Goal: Task Accomplishment & Management: Manage account settings

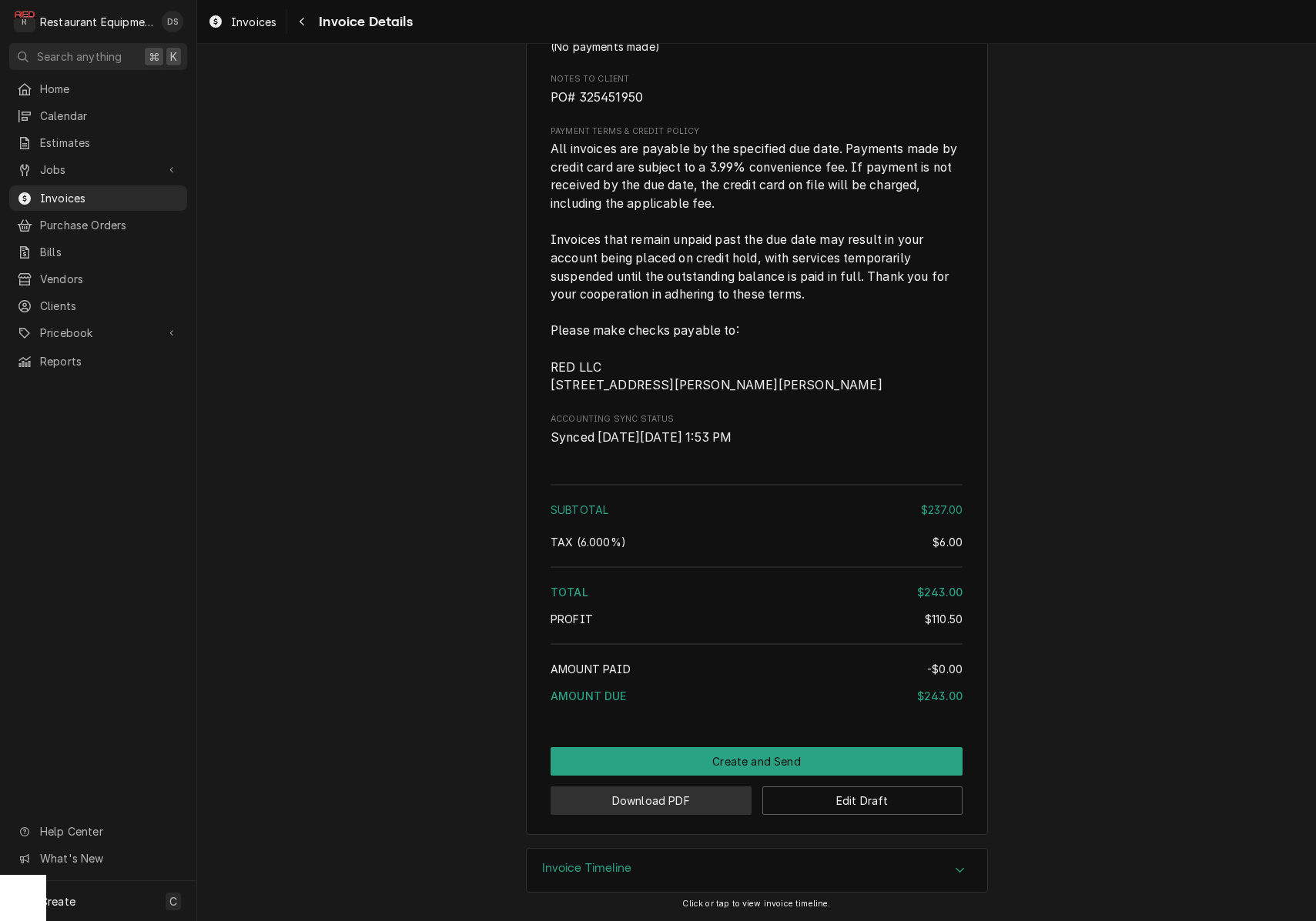
click at [722, 801] on button "Download PDF" at bounding box center [651, 800] width 201 height 28
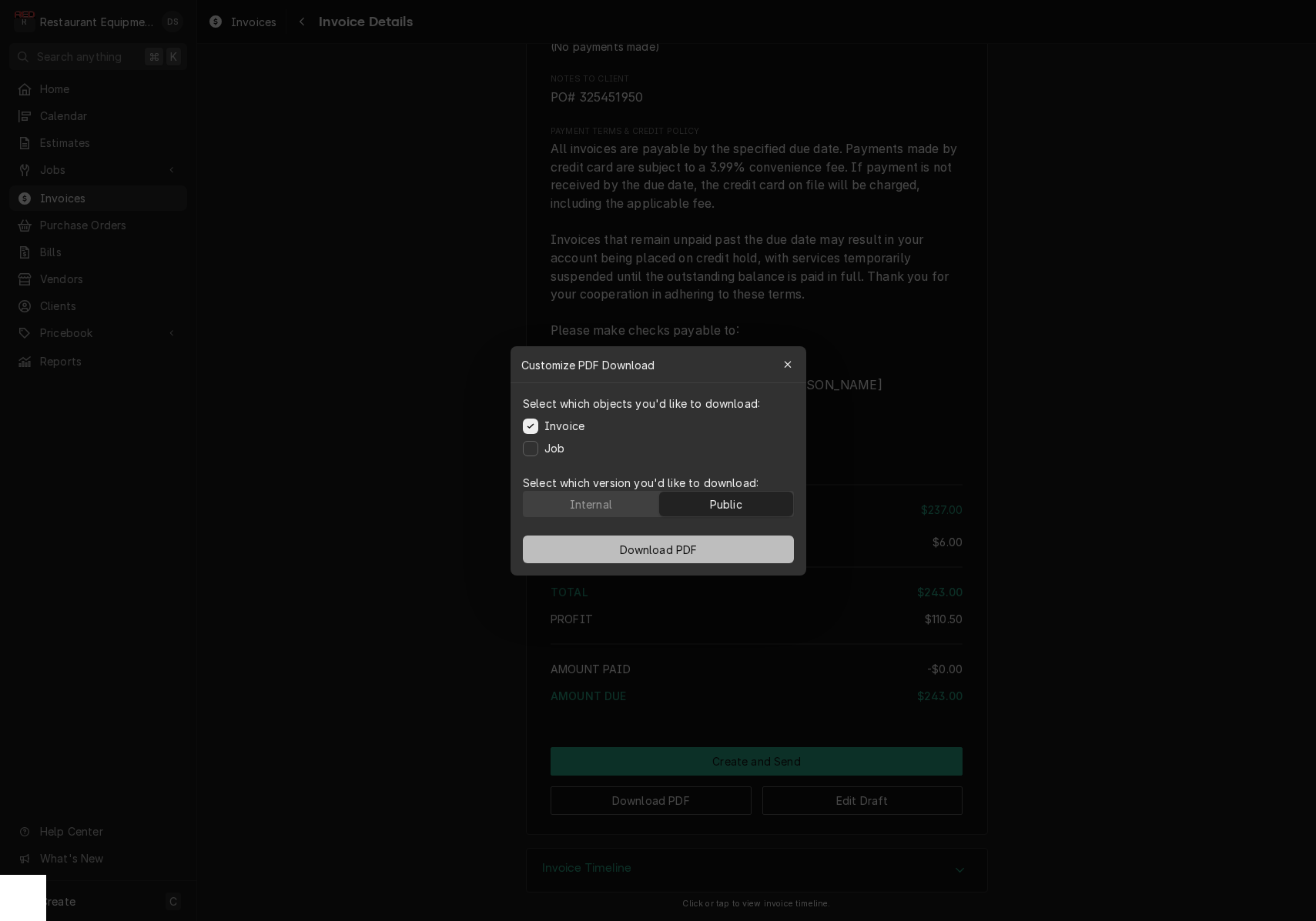
click at [713, 547] on button "Download PDF" at bounding box center [658, 550] width 271 height 28
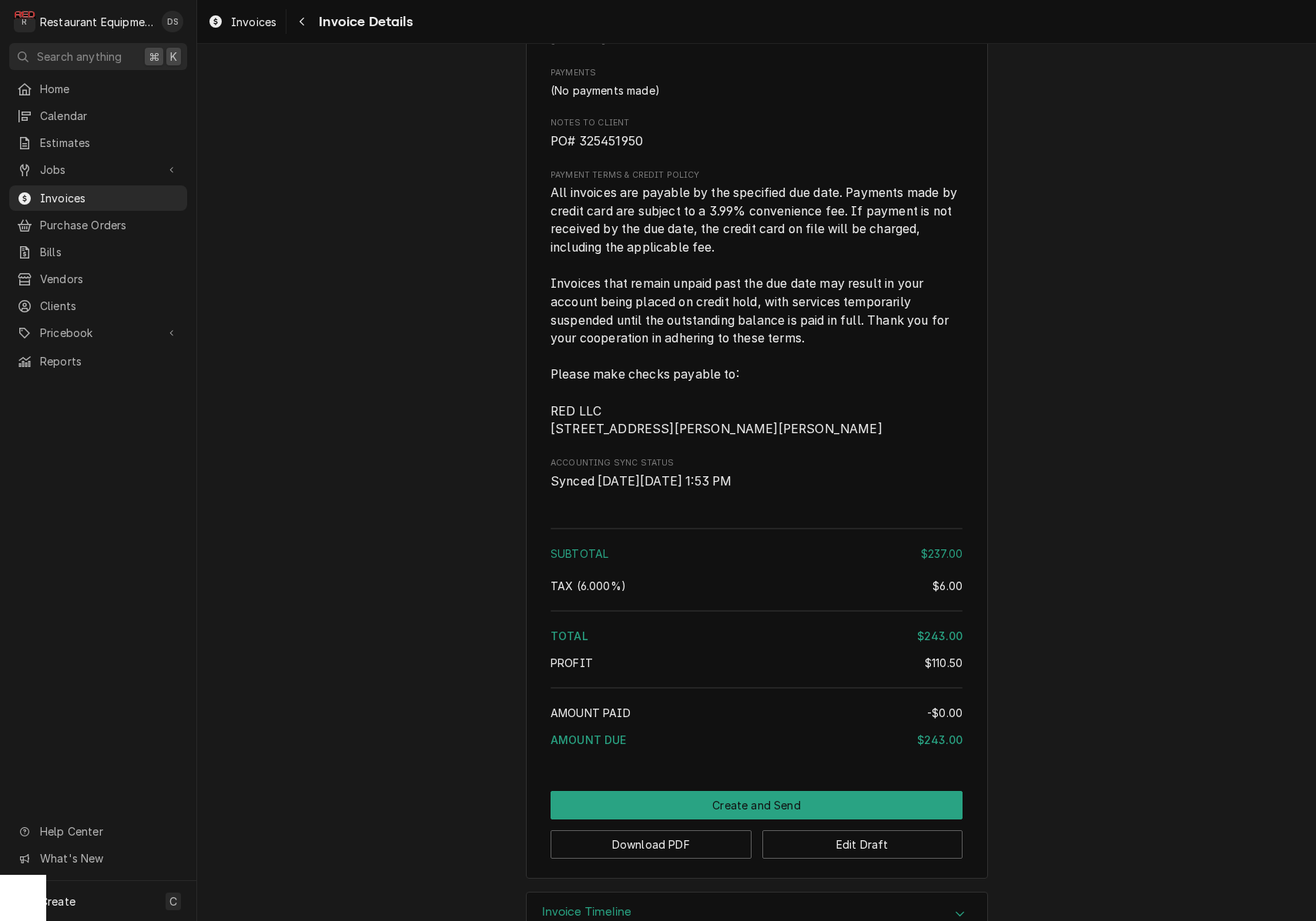
scroll to position [2135, 0]
click at [798, 813] on button "Create and Send" at bounding box center [755, 804] width 411 height 28
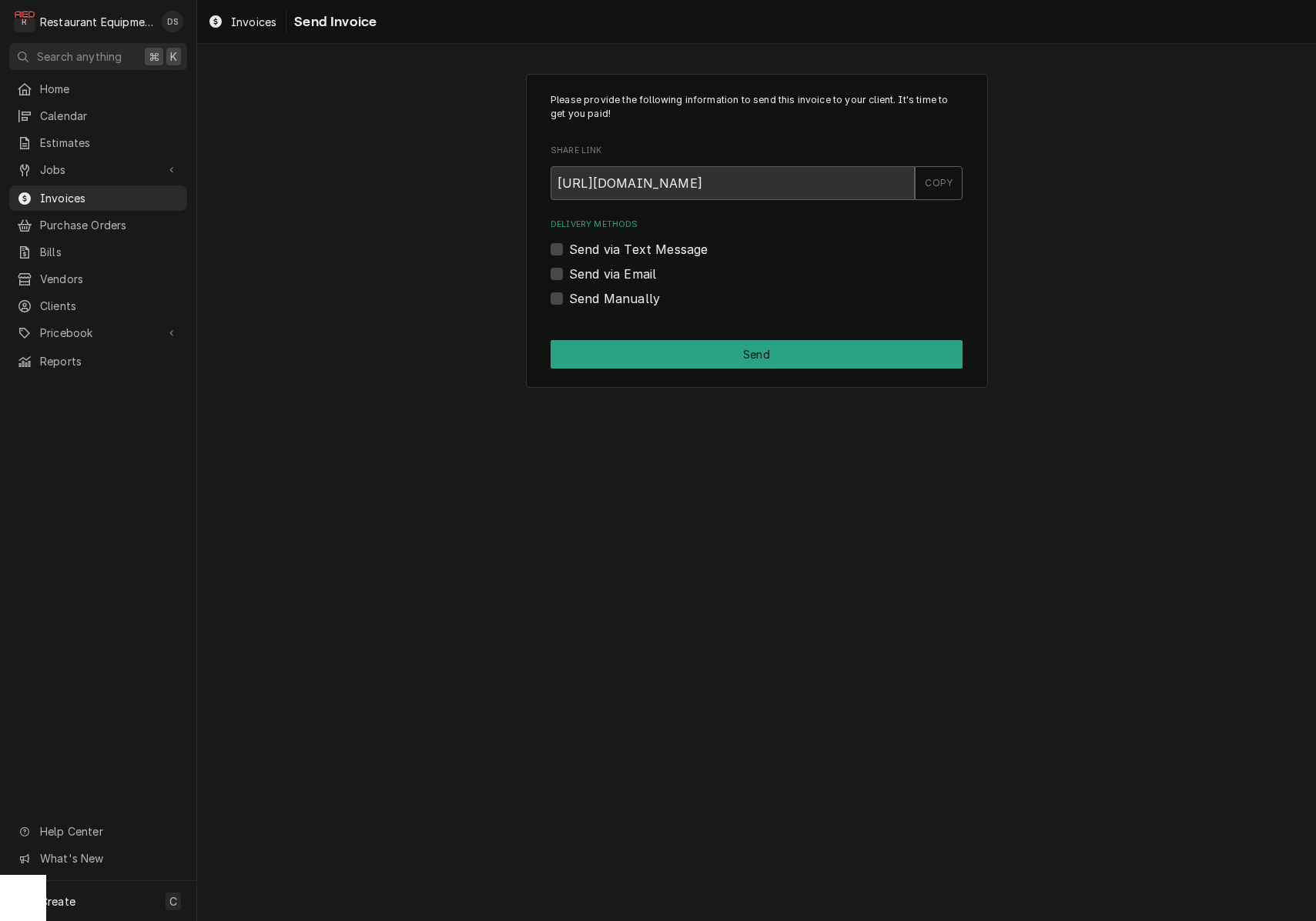
drag, startPoint x: 557, startPoint y: 295, endPoint x: 566, endPoint y: 298, distance: 9.5
click at [569, 295] on label "Send Manually" at bounding box center [614, 299] width 91 height 19
click at [569, 295] on input "Send Manually" at bounding box center [774, 306] width 411 height 34
checkbox input "true"
click at [717, 353] on button "Send" at bounding box center [755, 354] width 411 height 28
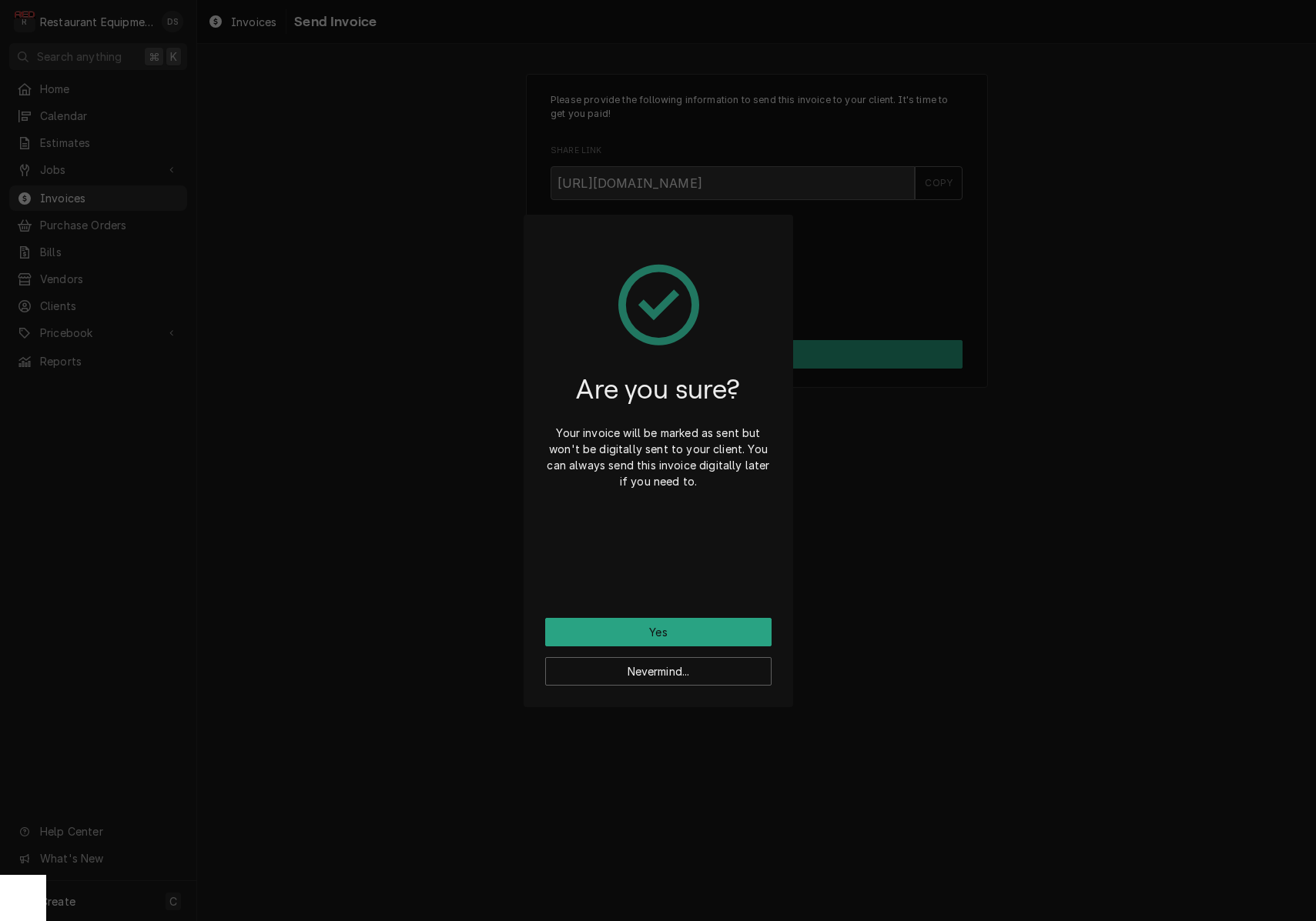
click at [650, 631] on button "Yes" at bounding box center [658, 632] width 226 height 28
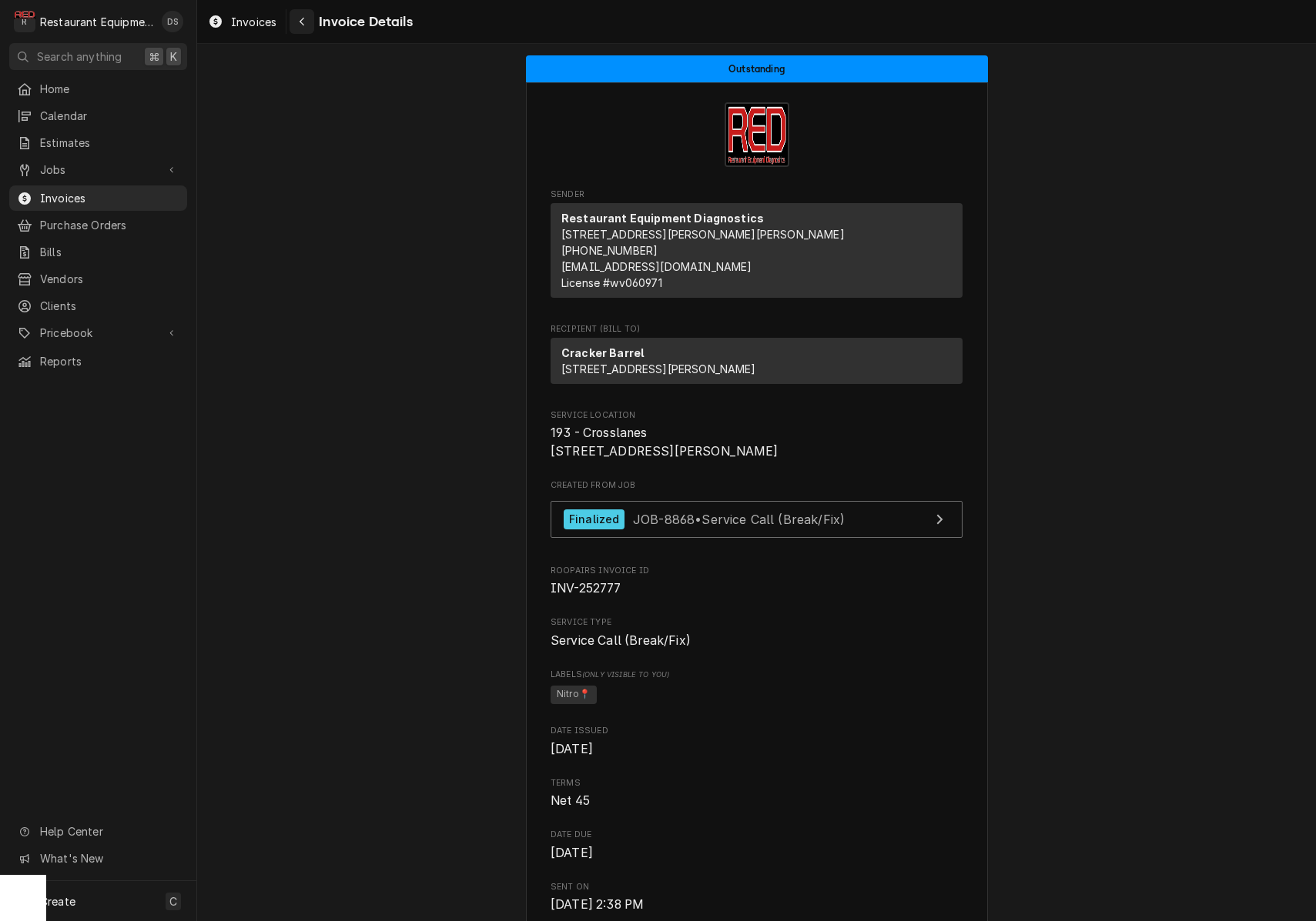
click at [300, 22] on icon "Navigate back" at bounding box center [301, 22] width 5 height 8
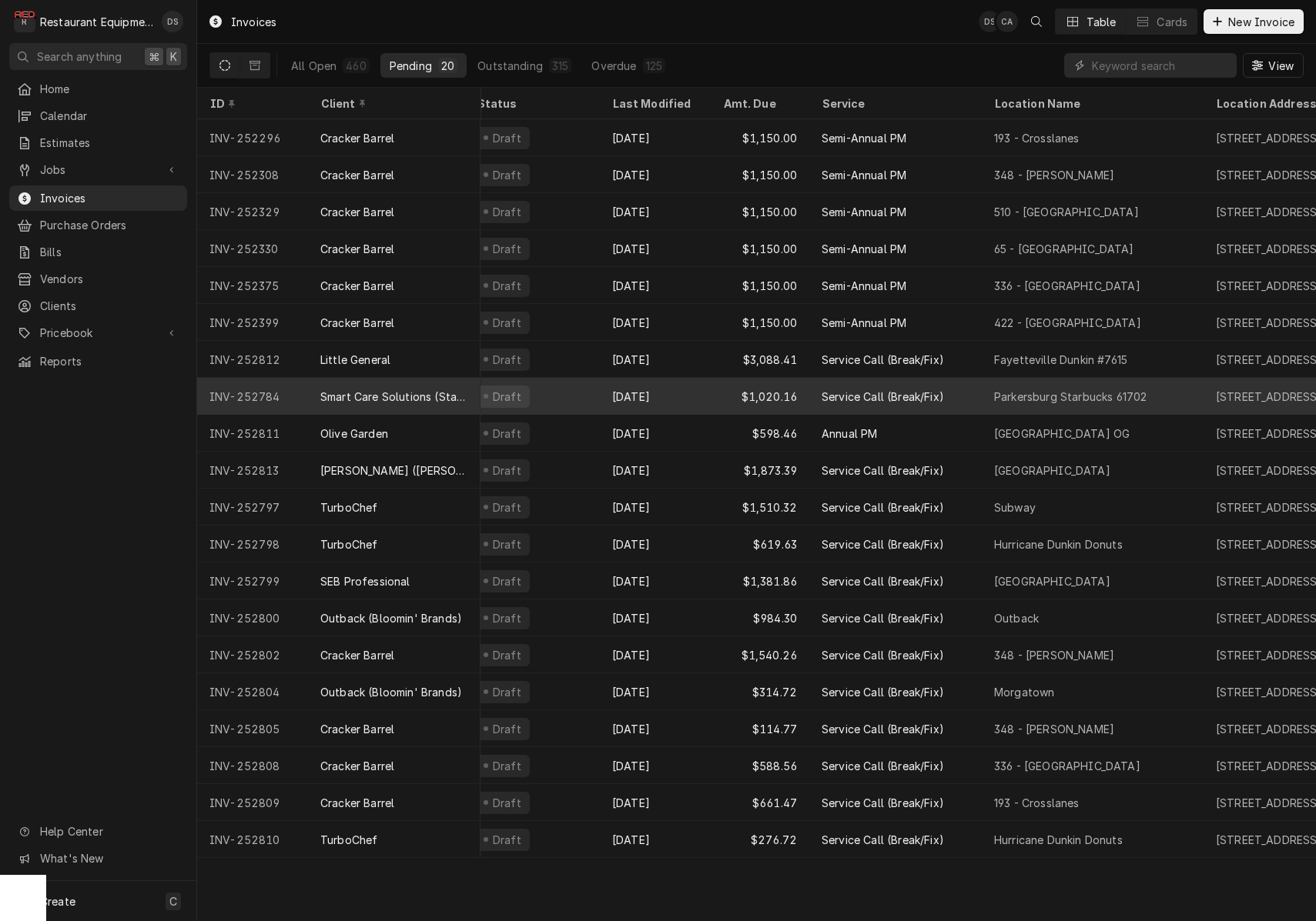
scroll to position [0, 12]
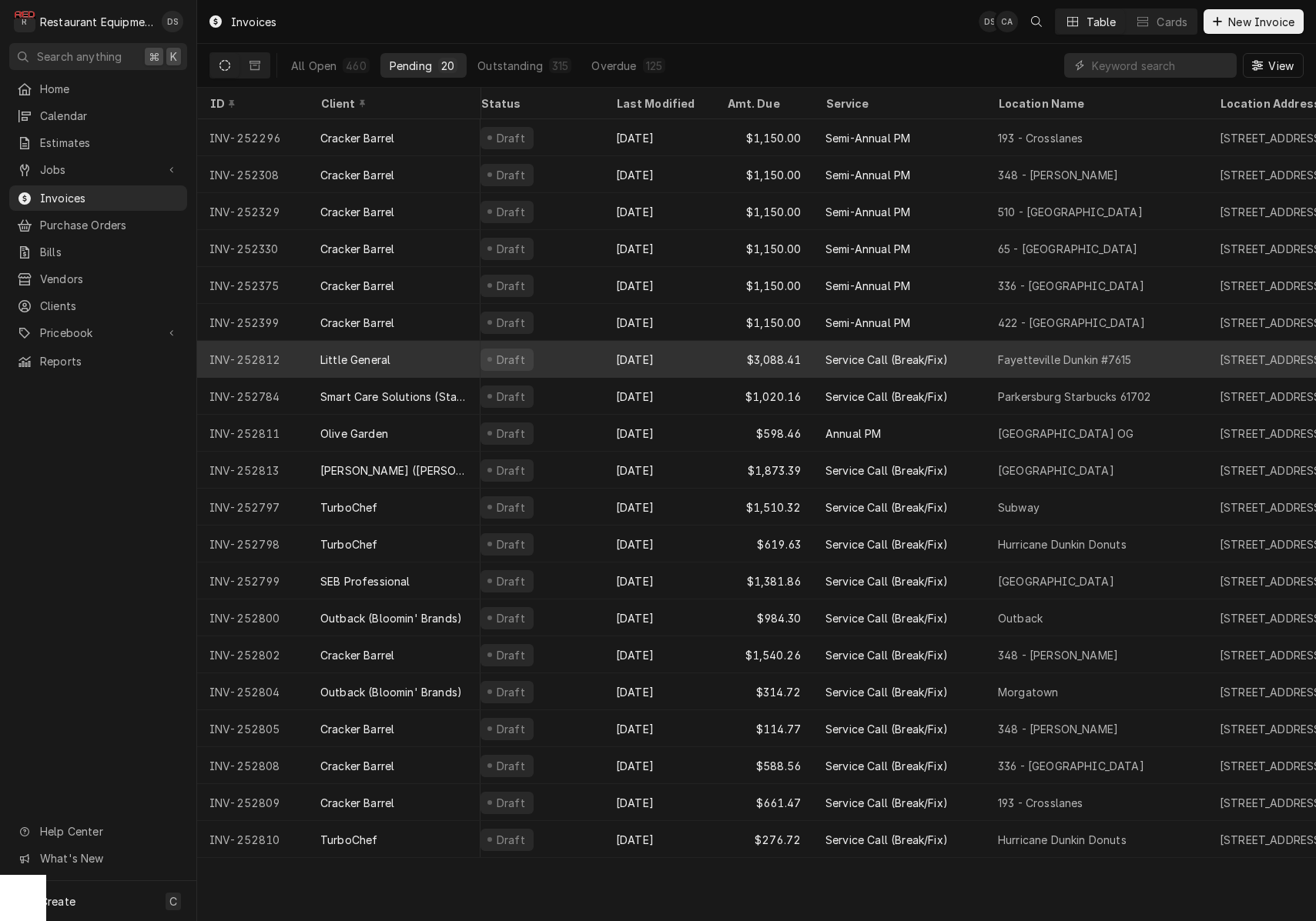
click at [562, 354] on div "Draft" at bounding box center [535, 359] width 136 height 37
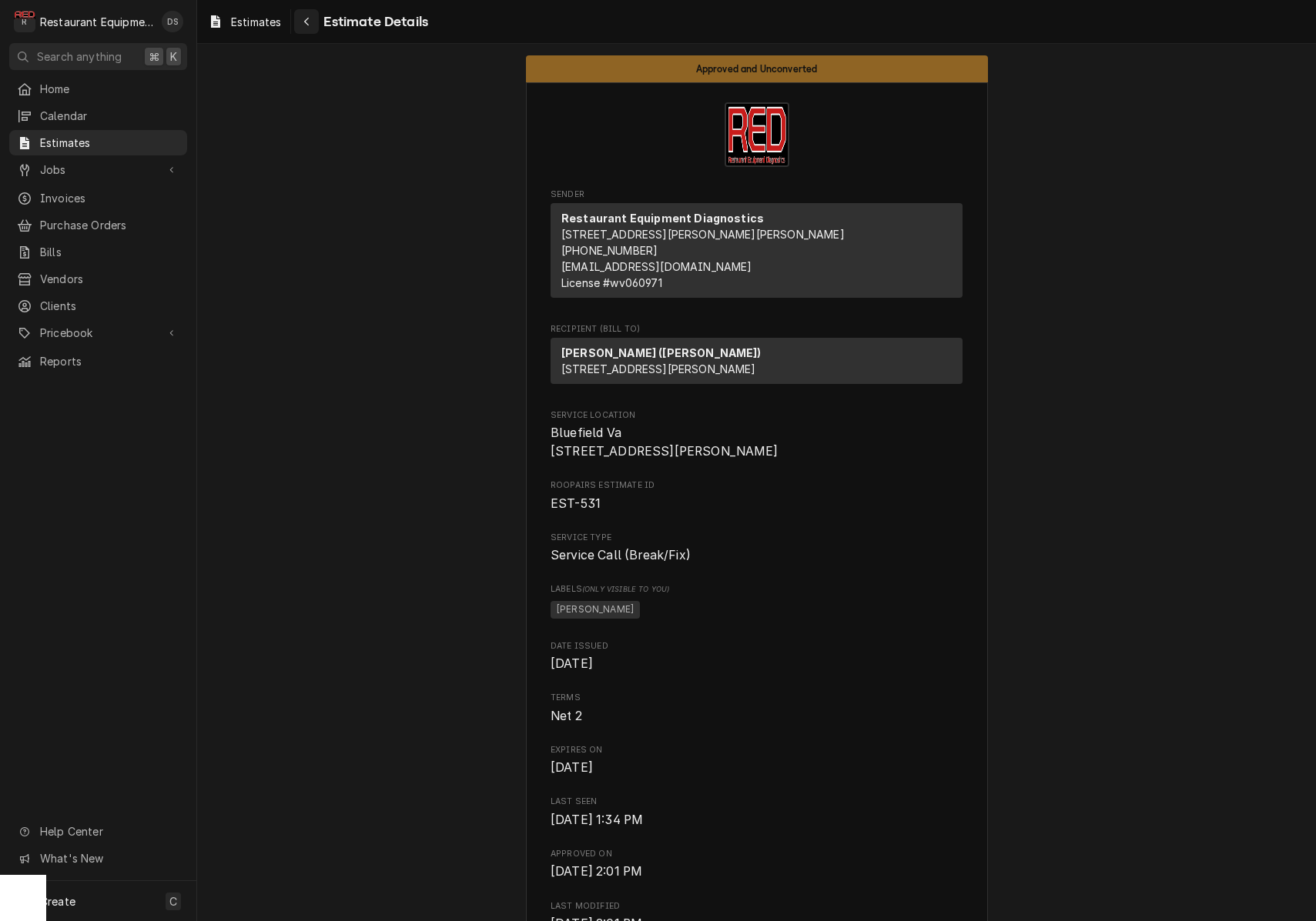
click at [295, 25] on button "Navigate back" at bounding box center [307, 22] width 24 height 24
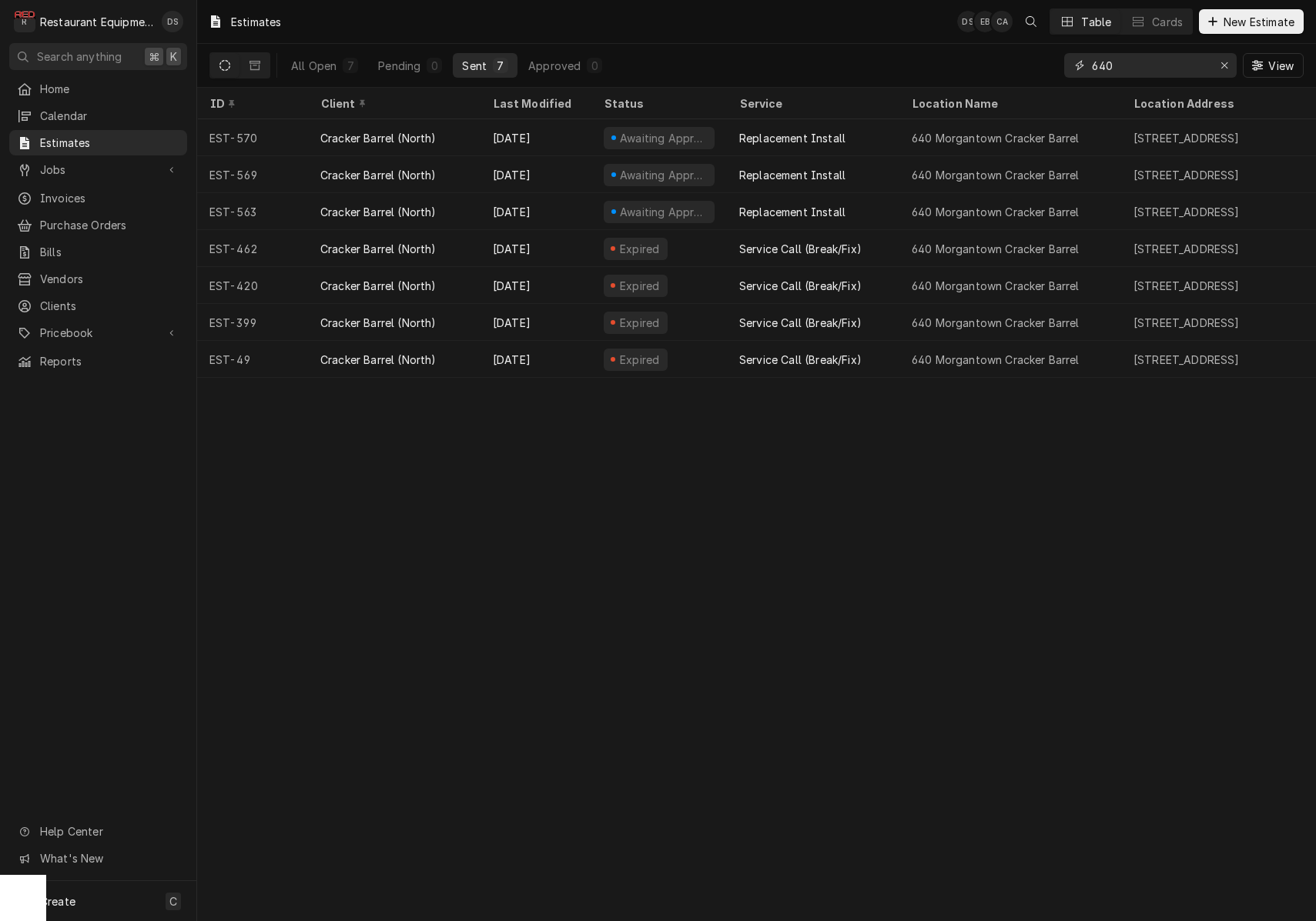
click at [1224, 67] on icon "Erase input" at bounding box center [1224, 65] width 8 height 10
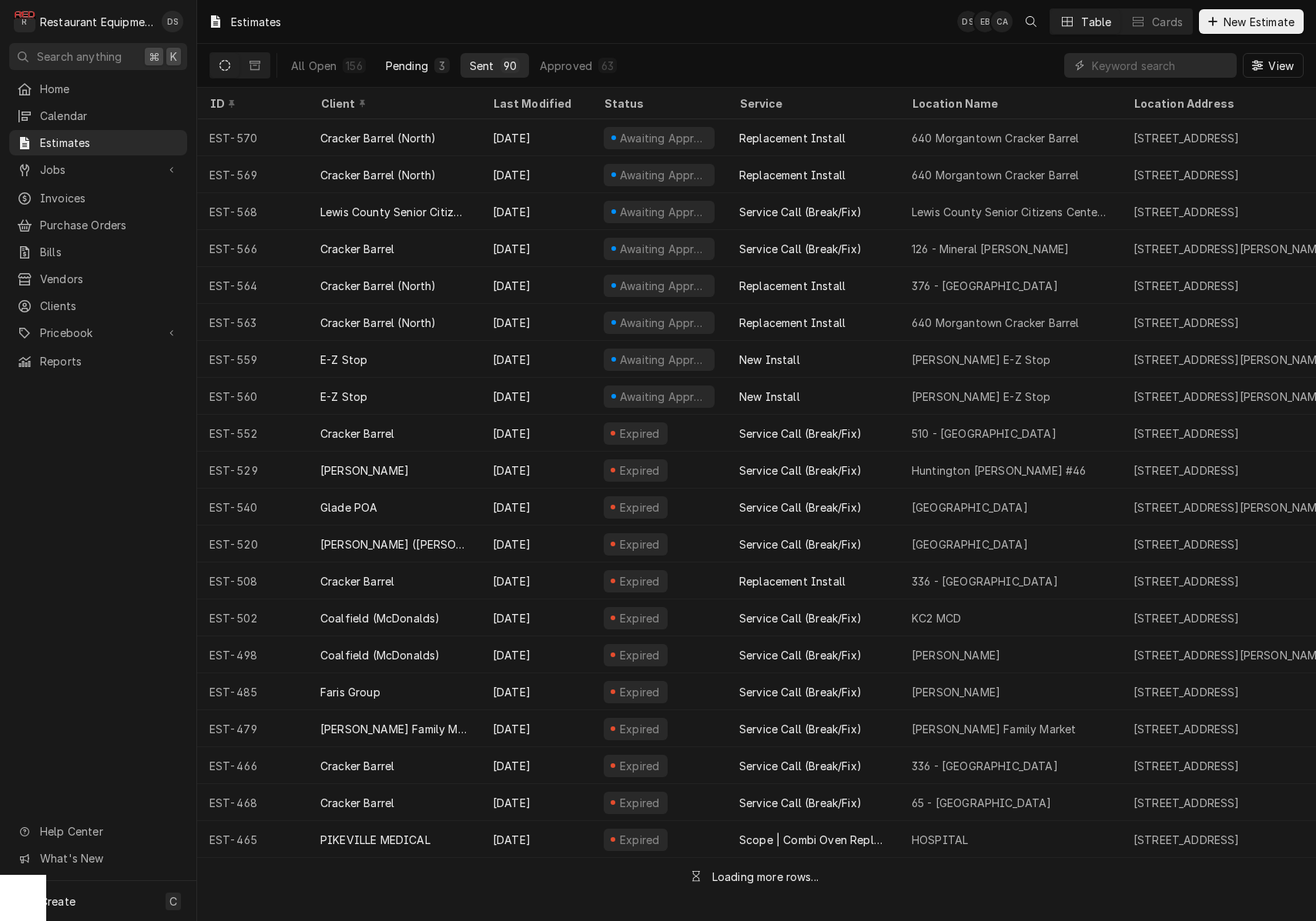
click at [413, 63] on div "Pending" at bounding box center [406, 66] width 42 height 16
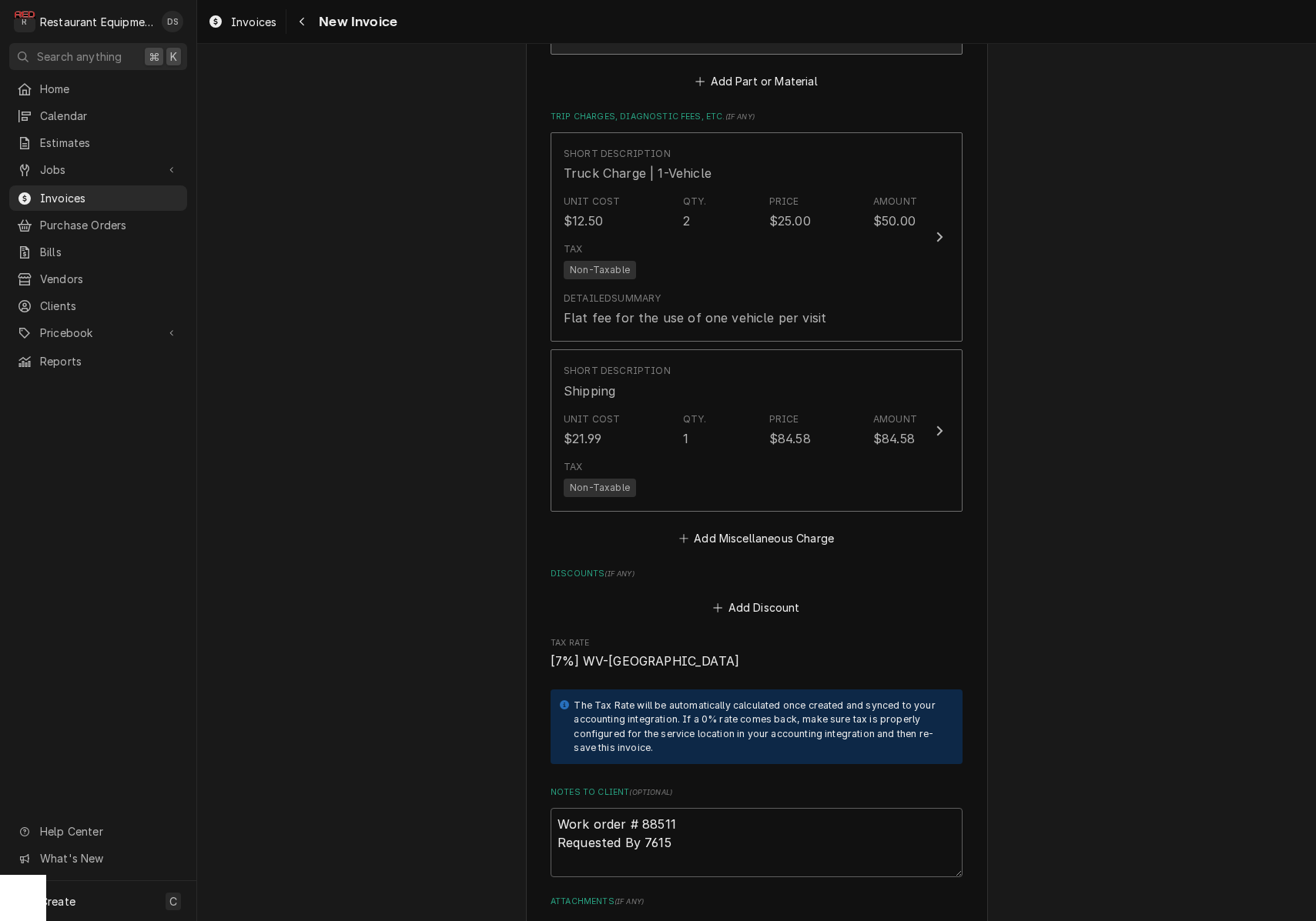
scroll to position [3268, 0]
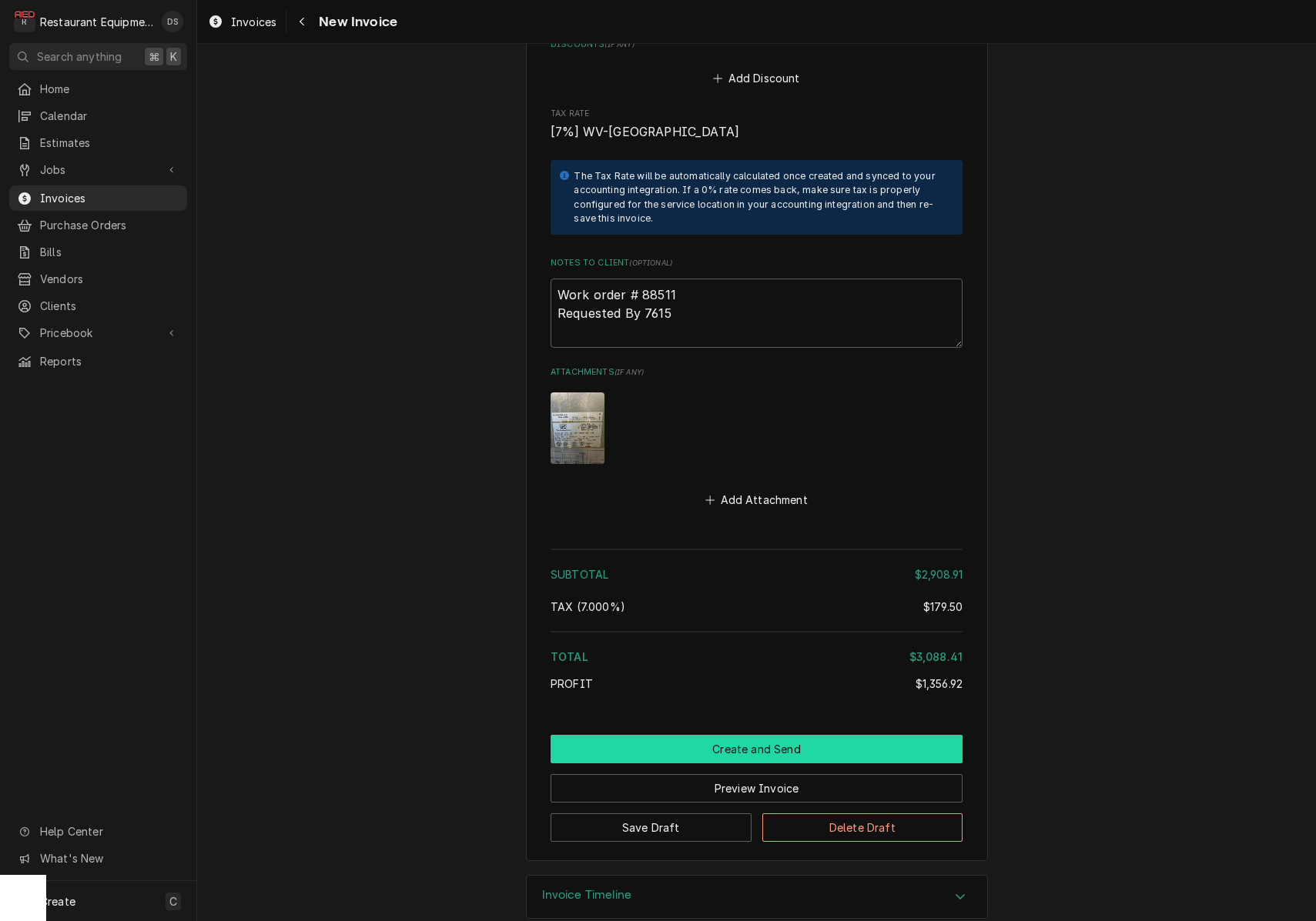
click at [756, 735] on button "Create and Send" at bounding box center [755, 749] width 411 height 28
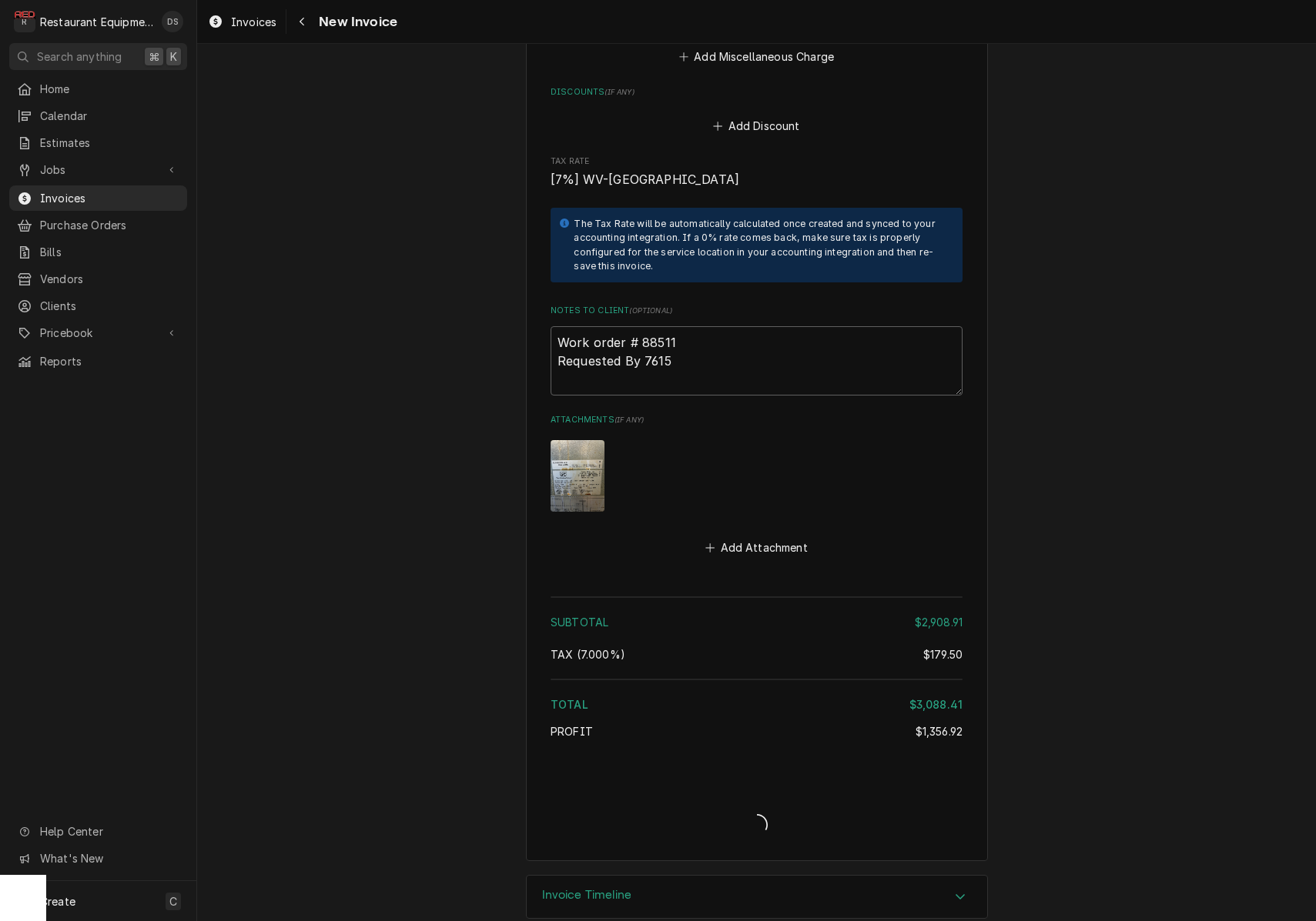
type textarea "x"
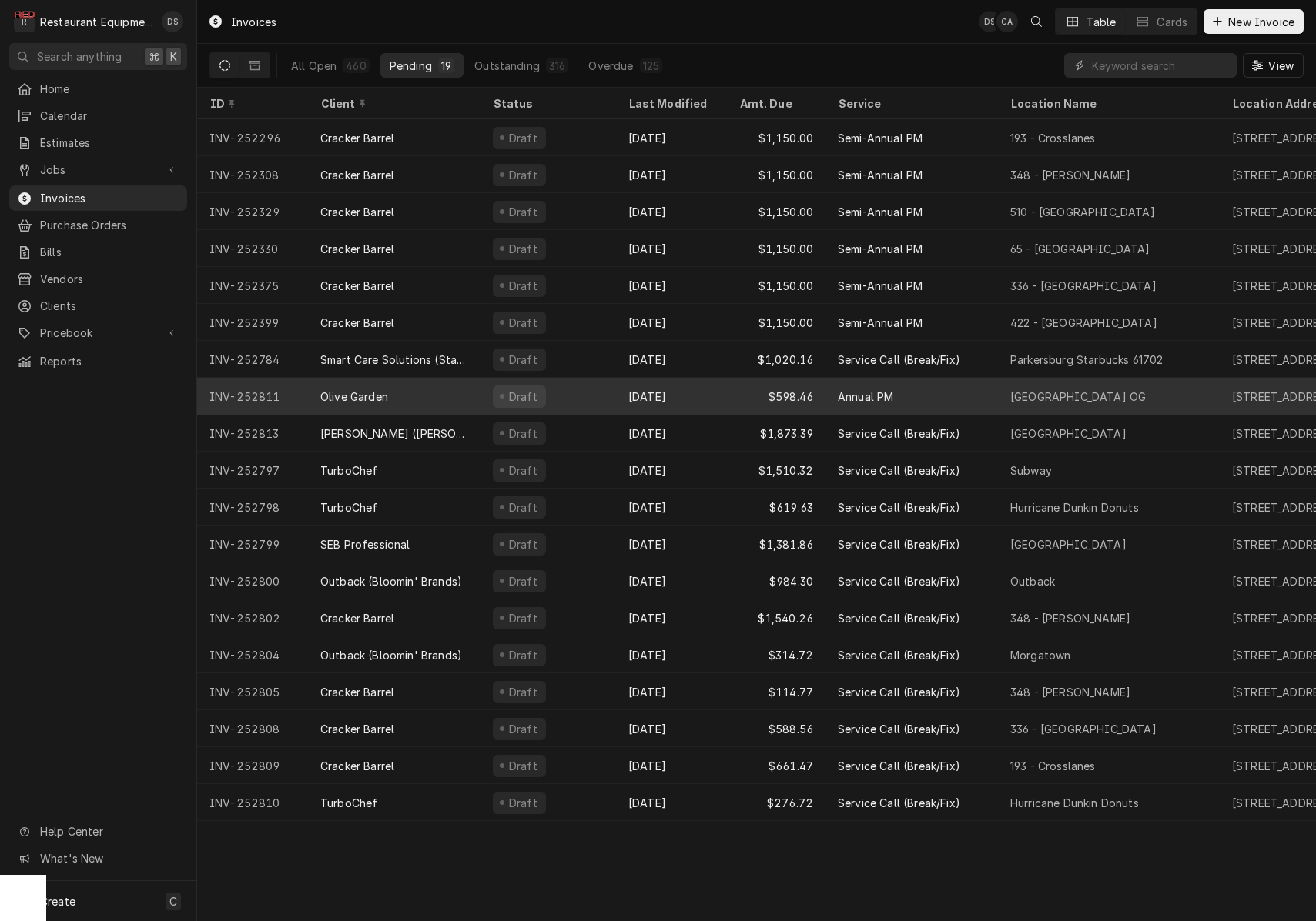
click at [606, 397] on div "Draft" at bounding box center [548, 395] width 136 height 37
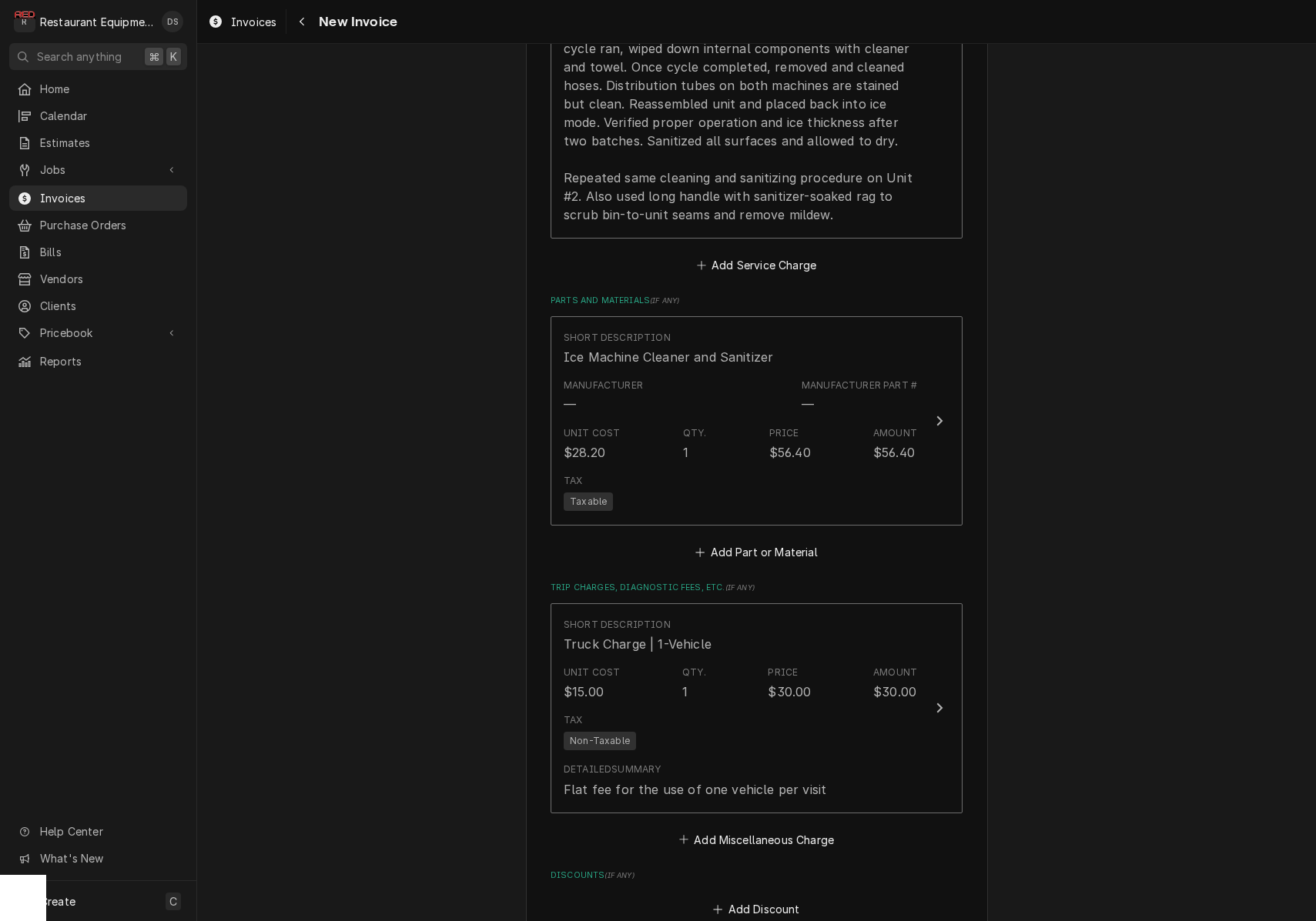
scroll to position [2117, 0]
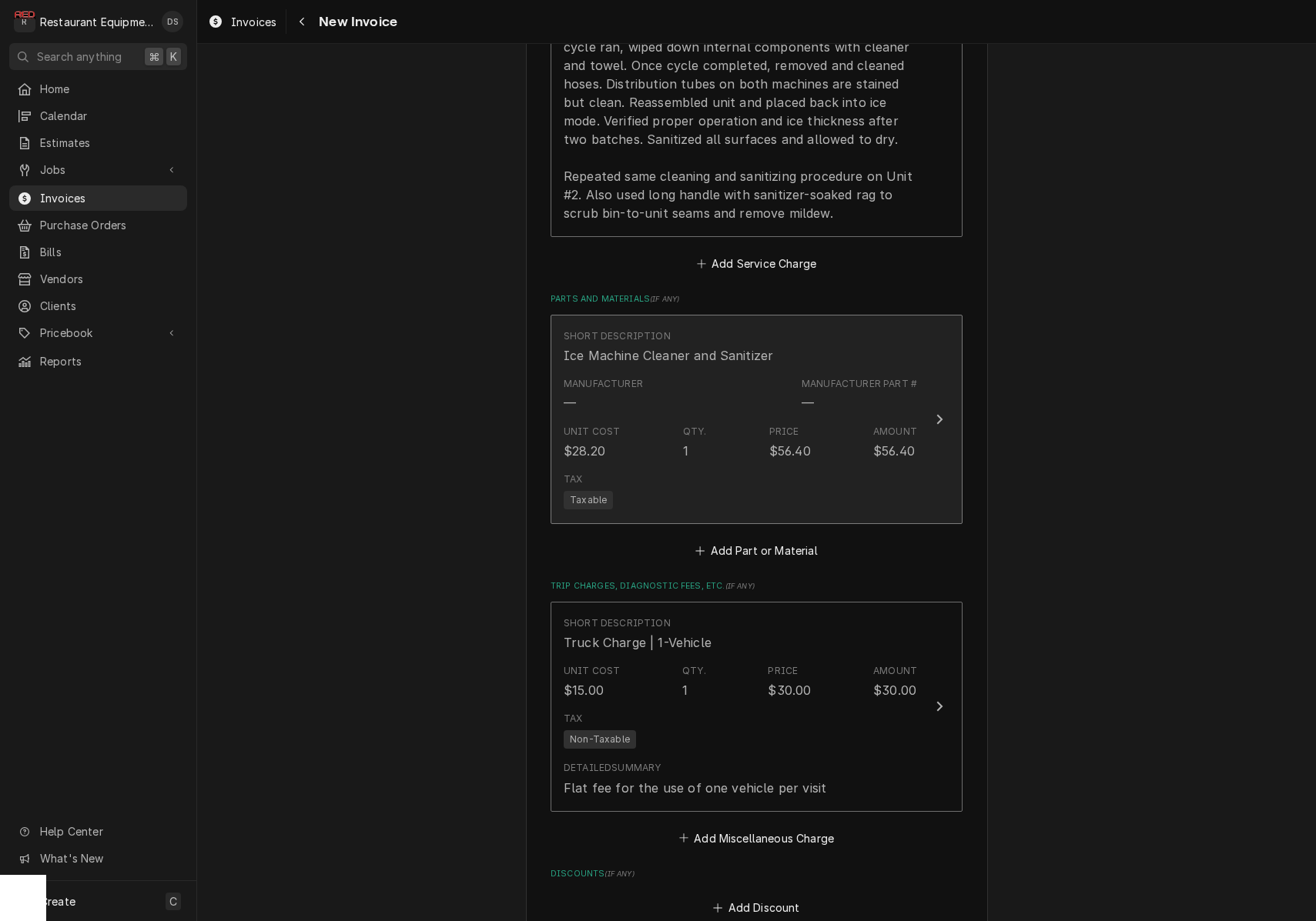
click at [744, 419] on div "Unit Cost $28.20 Qty. 1 Price $56.40 Amount $56.40" at bounding box center [740, 442] width 353 height 48
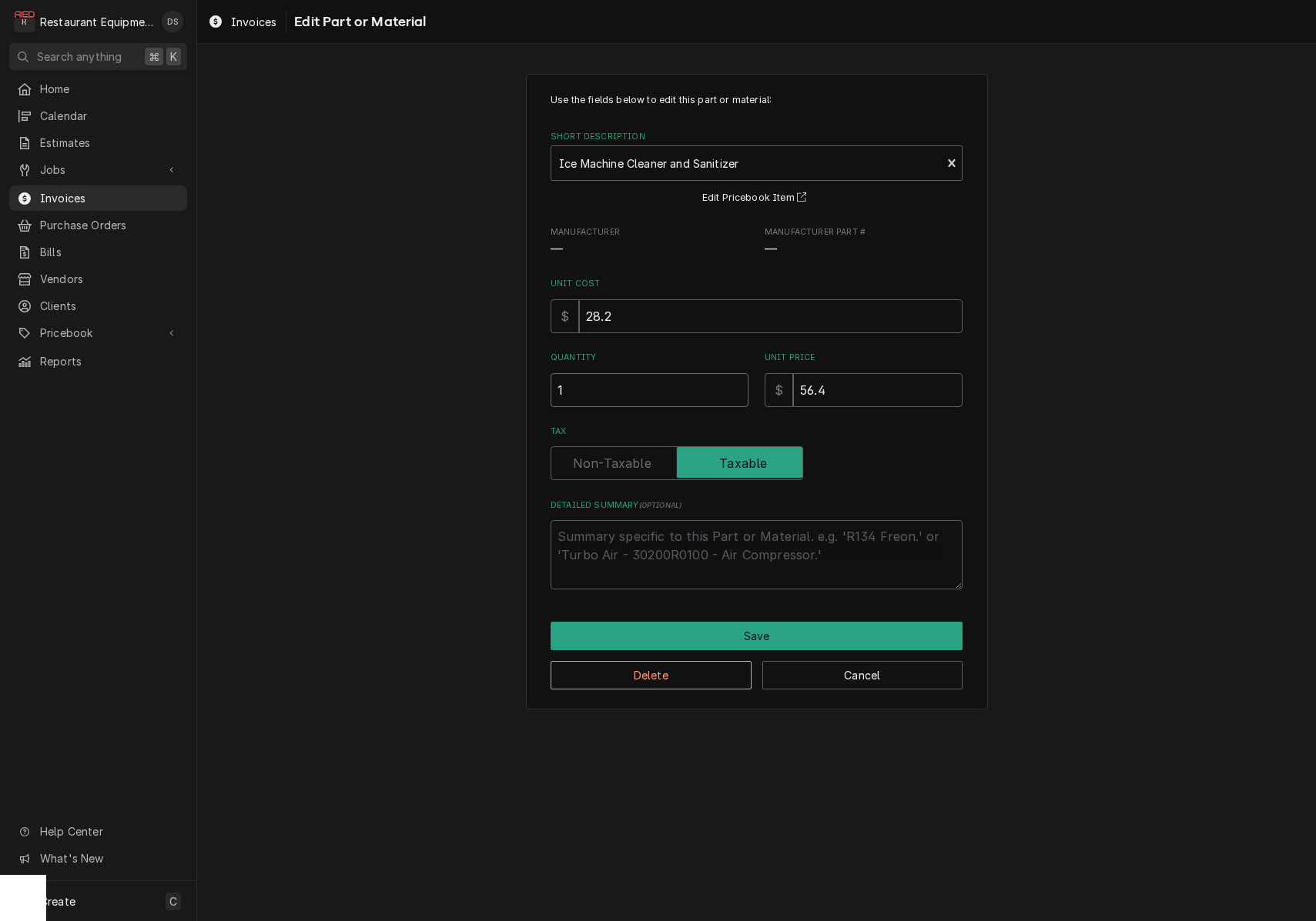
drag, startPoint x: 582, startPoint y: 394, endPoint x: 495, endPoint y: 378, distance: 88.5
click at [497, 380] on div "Use the fields below to edit this part or material: Short Description Ice Machi…" at bounding box center [755, 391] width 1118 height 662
type textarea "x"
type input "2"
click at [737, 622] on button "Save" at bounding box center [755, 636] width 411 height 28
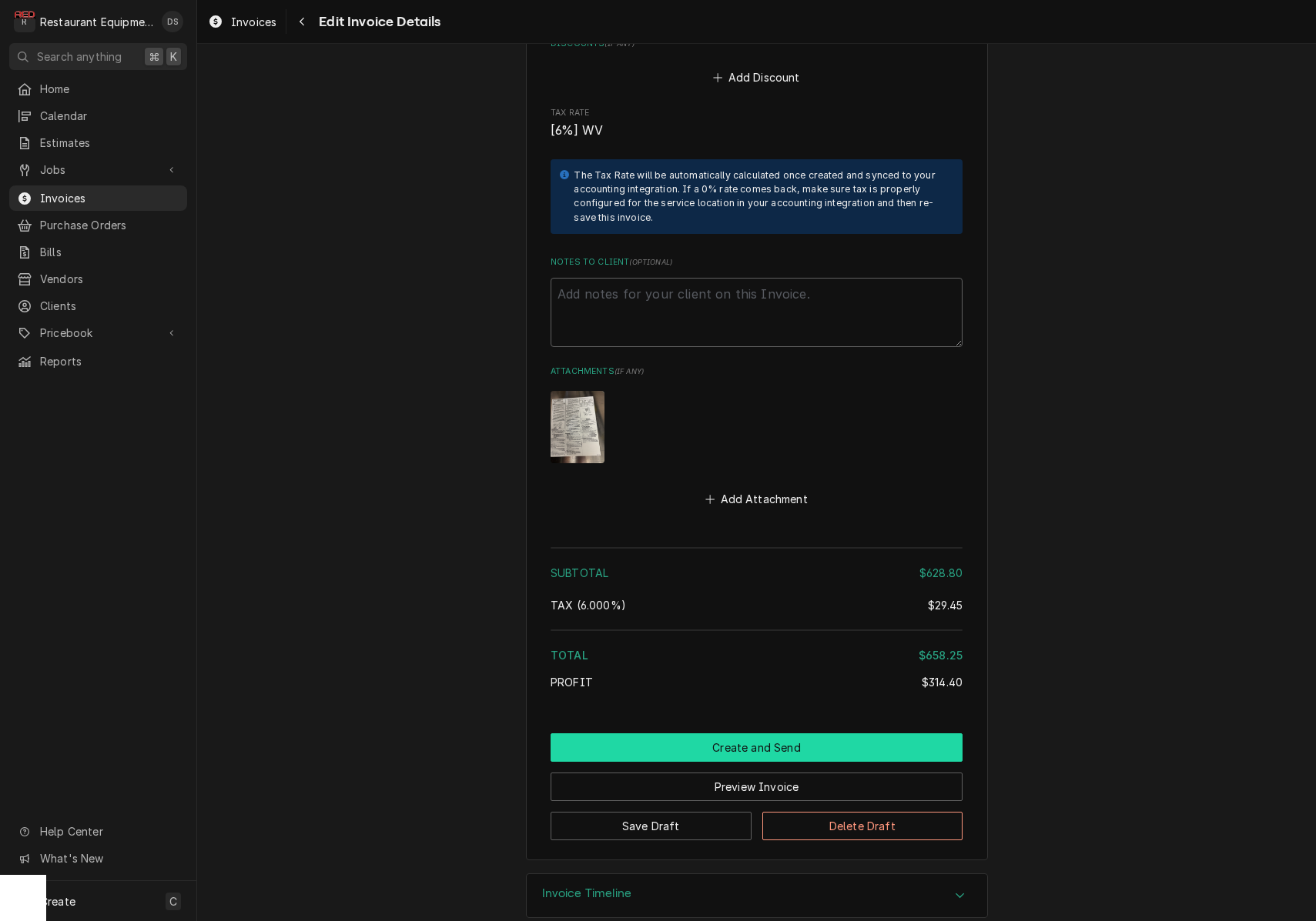
click at [752, 734] on button "Create and Send" at bounding box center [755, 748] width 411 height 28
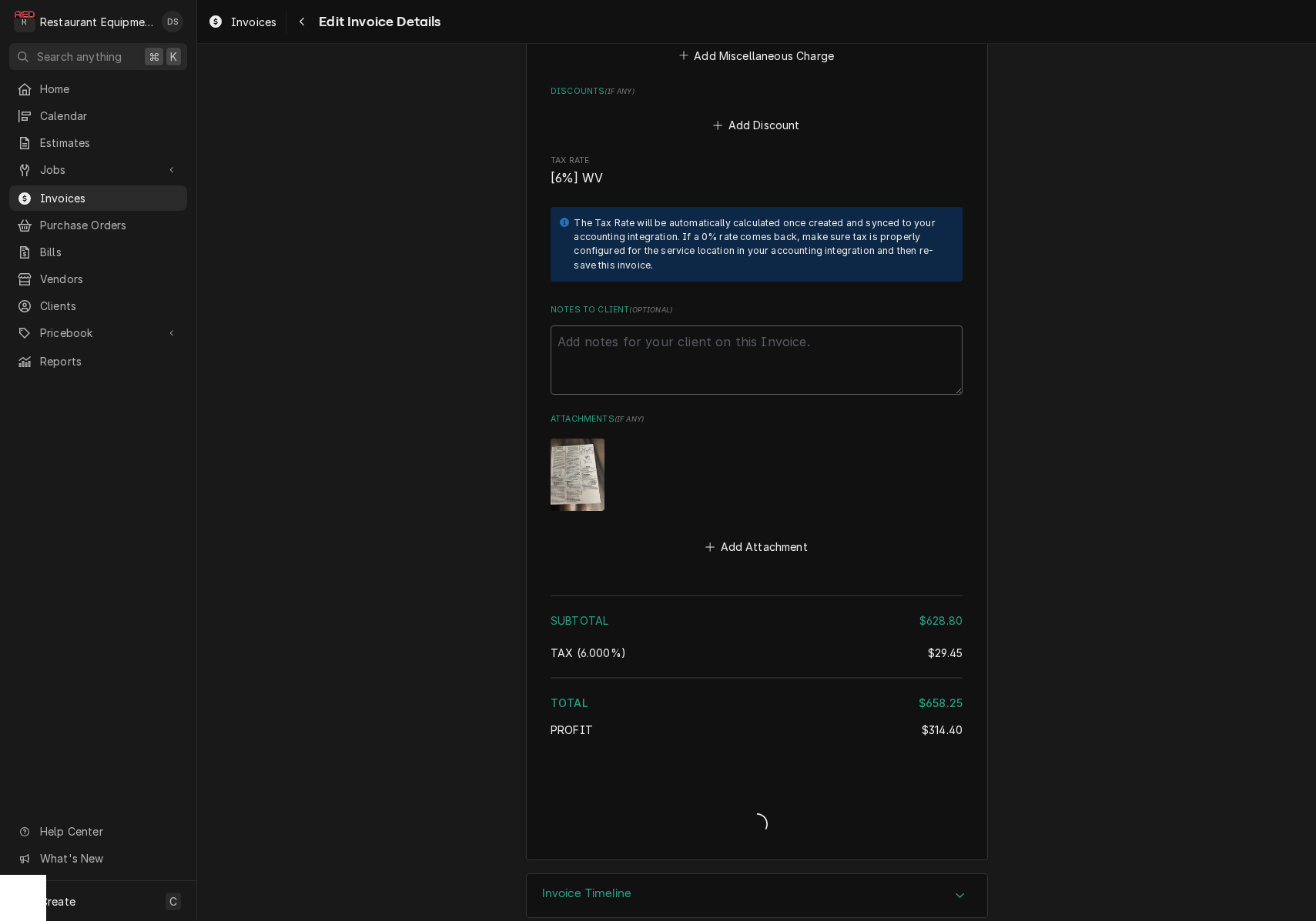
type textarea "x"
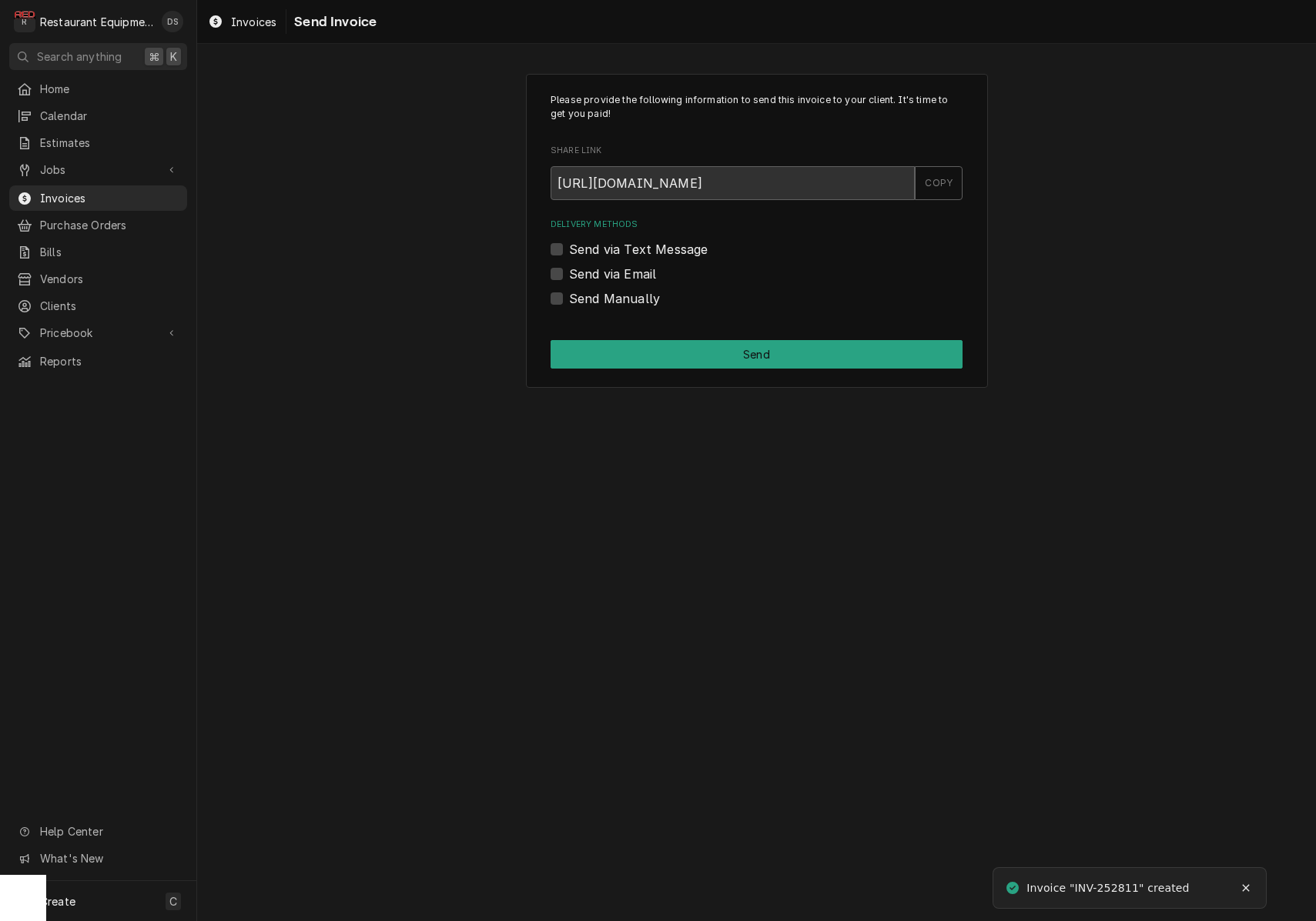
click at [569, 274] on label "Send via Email" at bounding box center [612, 275] width 87 height 19
click at [569, 274] on input "Send via Email" at bounding box center [774, 282] width 411 height 34
checkbox input "true"
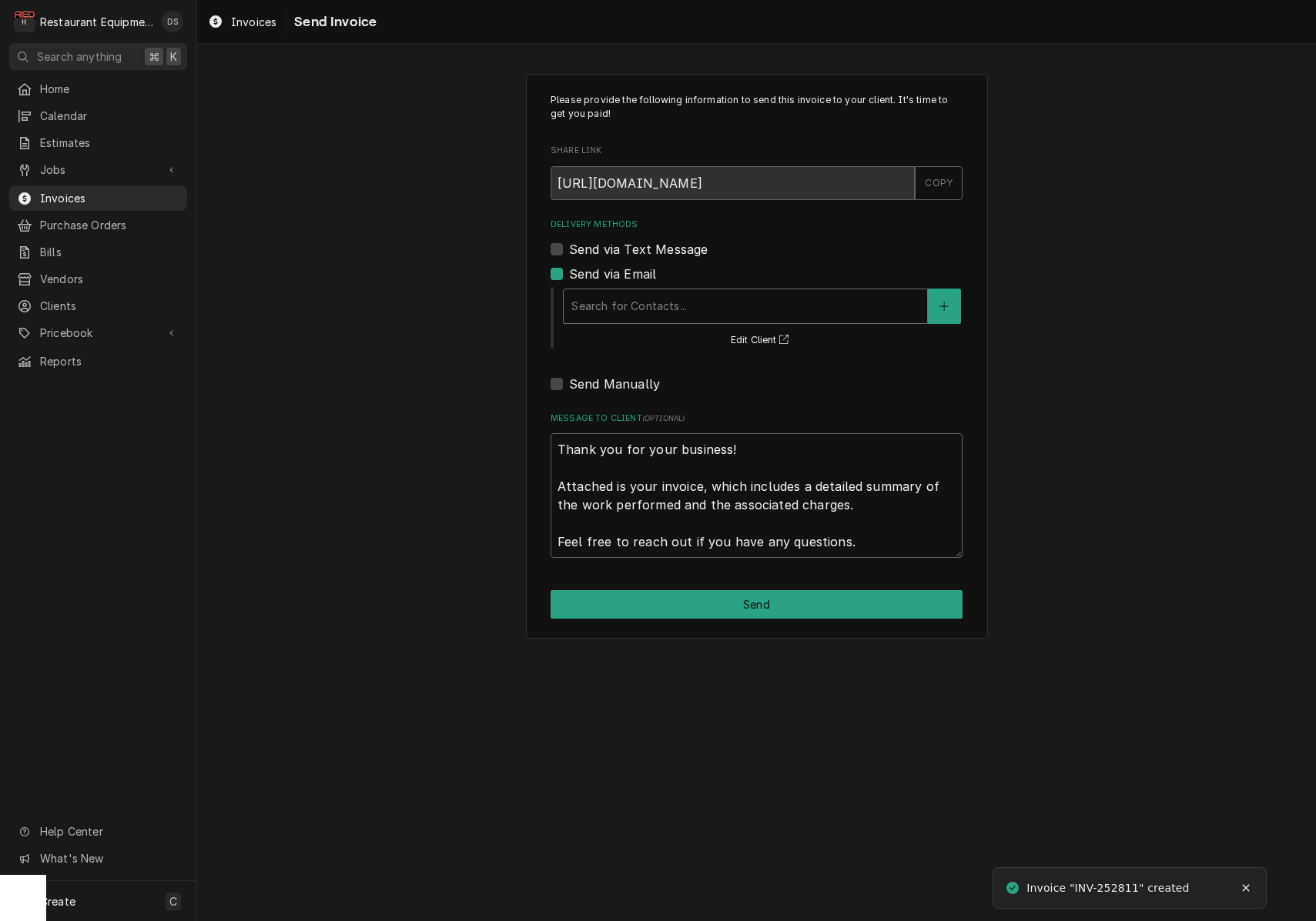
click at [696, 298] on div "Delivery Methods" at bounding box center [744, 306] width 348 height 28
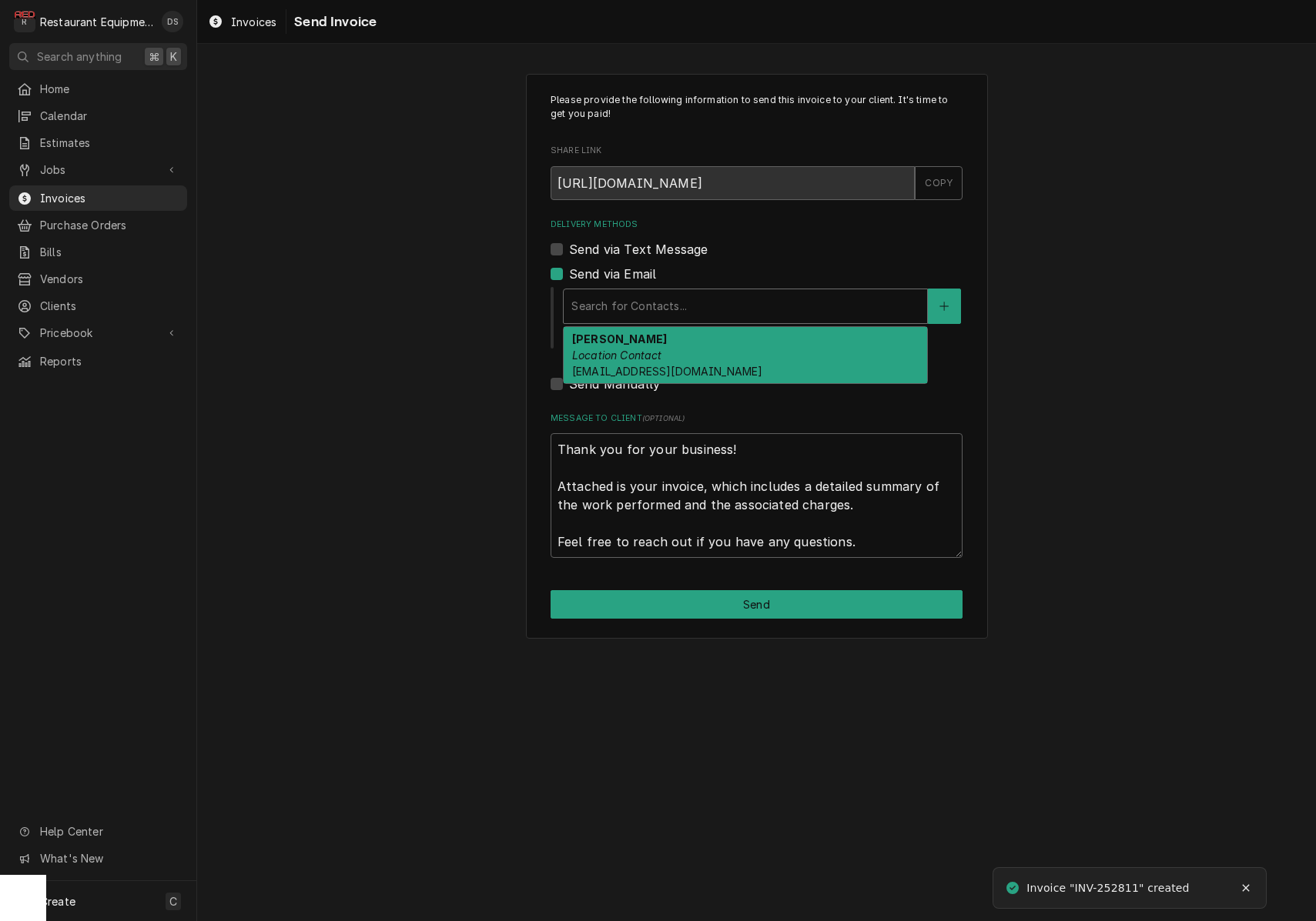
drag, startPoint x: 688, startPoint y: 346, endPoint x: 694, endPoint y: 358, distance: 13.4
click at [688, 346] on div "[PERSON_NAME] Location Contact [EMAIL_ADDRESS][DOMAIN_NAME]" at bounding box center [745, 355] width 364 height 56
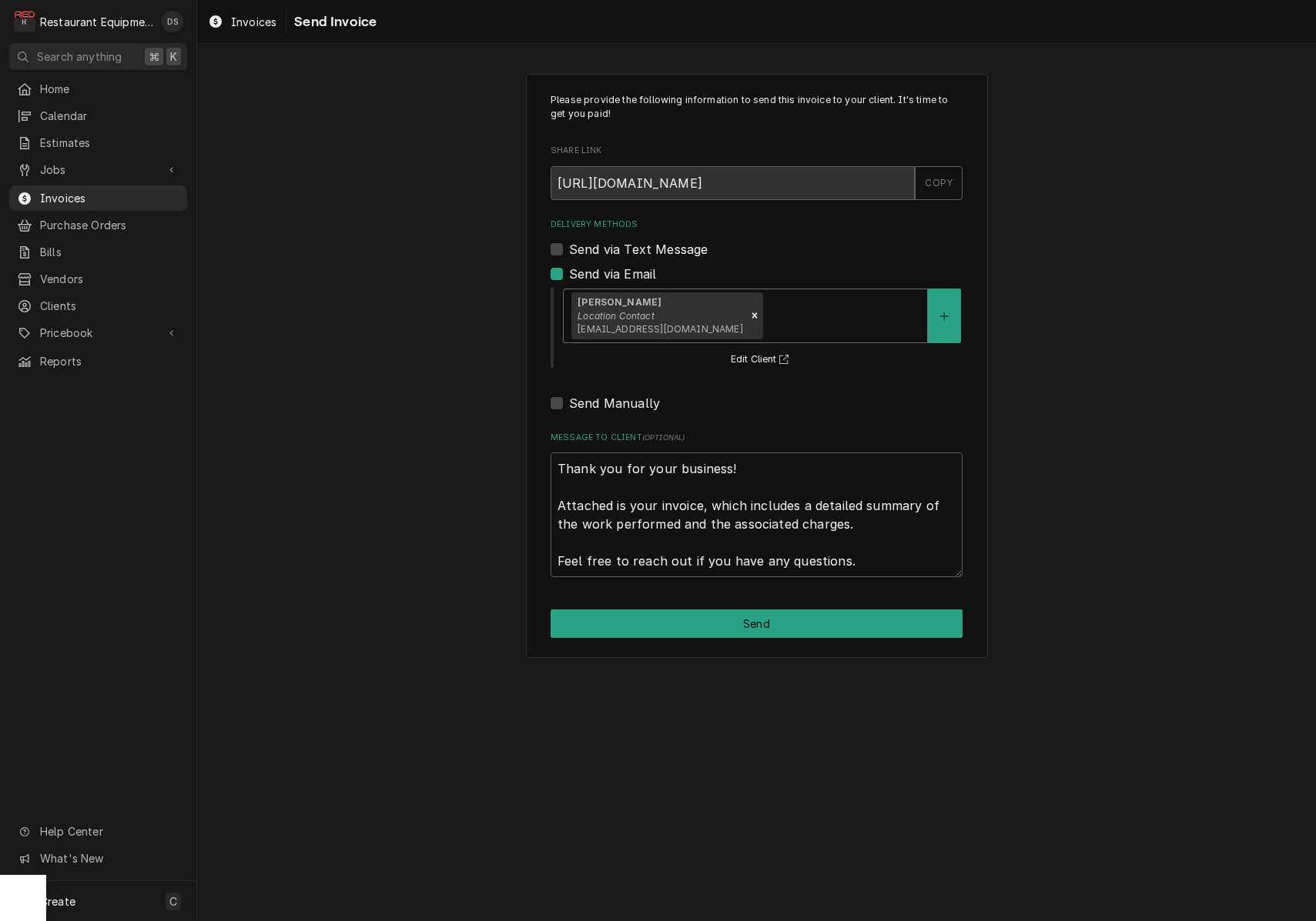
click at [822, 614] on button "Send" at bounding box center [755, 623] width 411 height 28
type textarea "x"
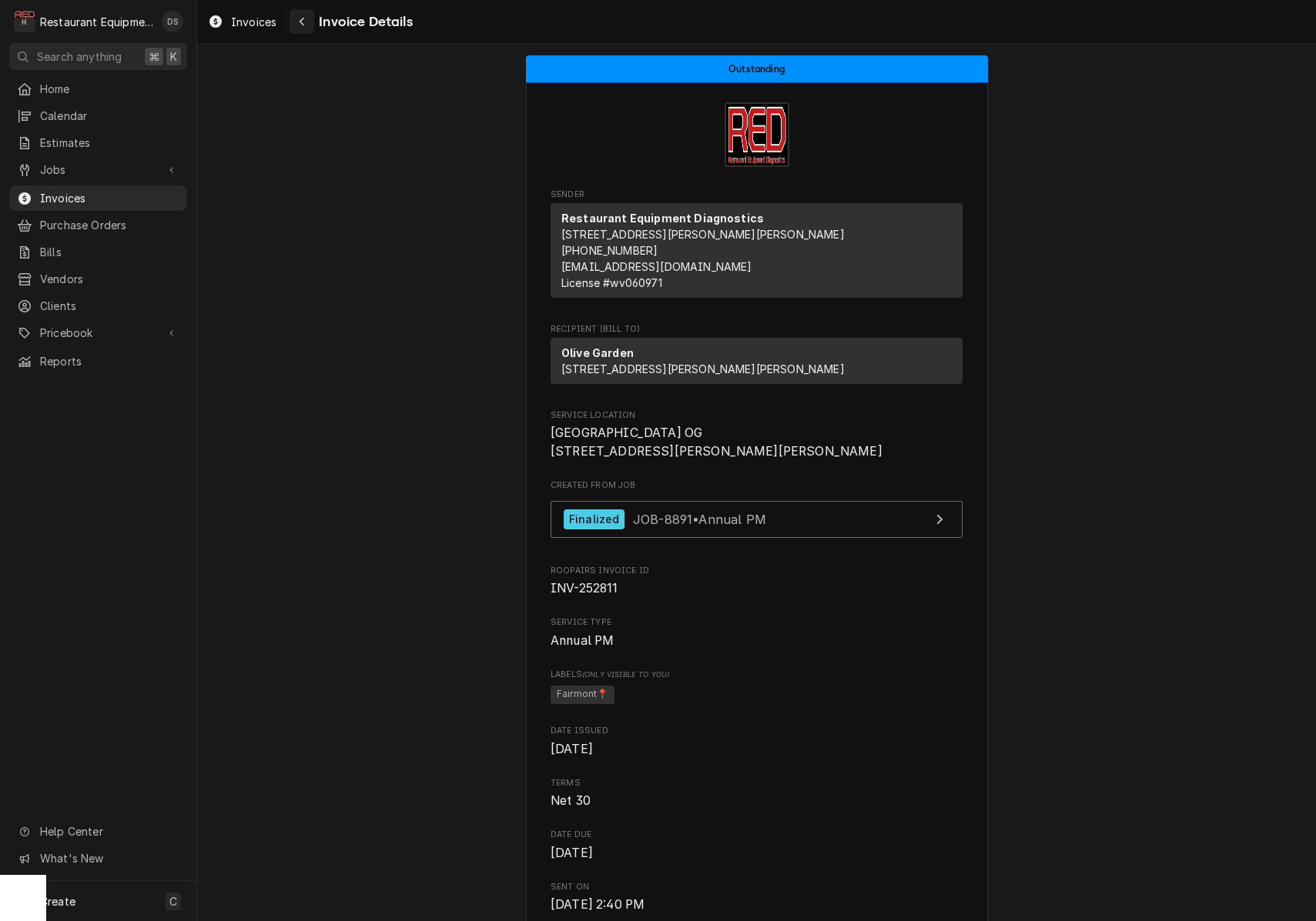
click at [308, 30] on button "Navigate back" at bounding box center [302, 22] width 24 height 24
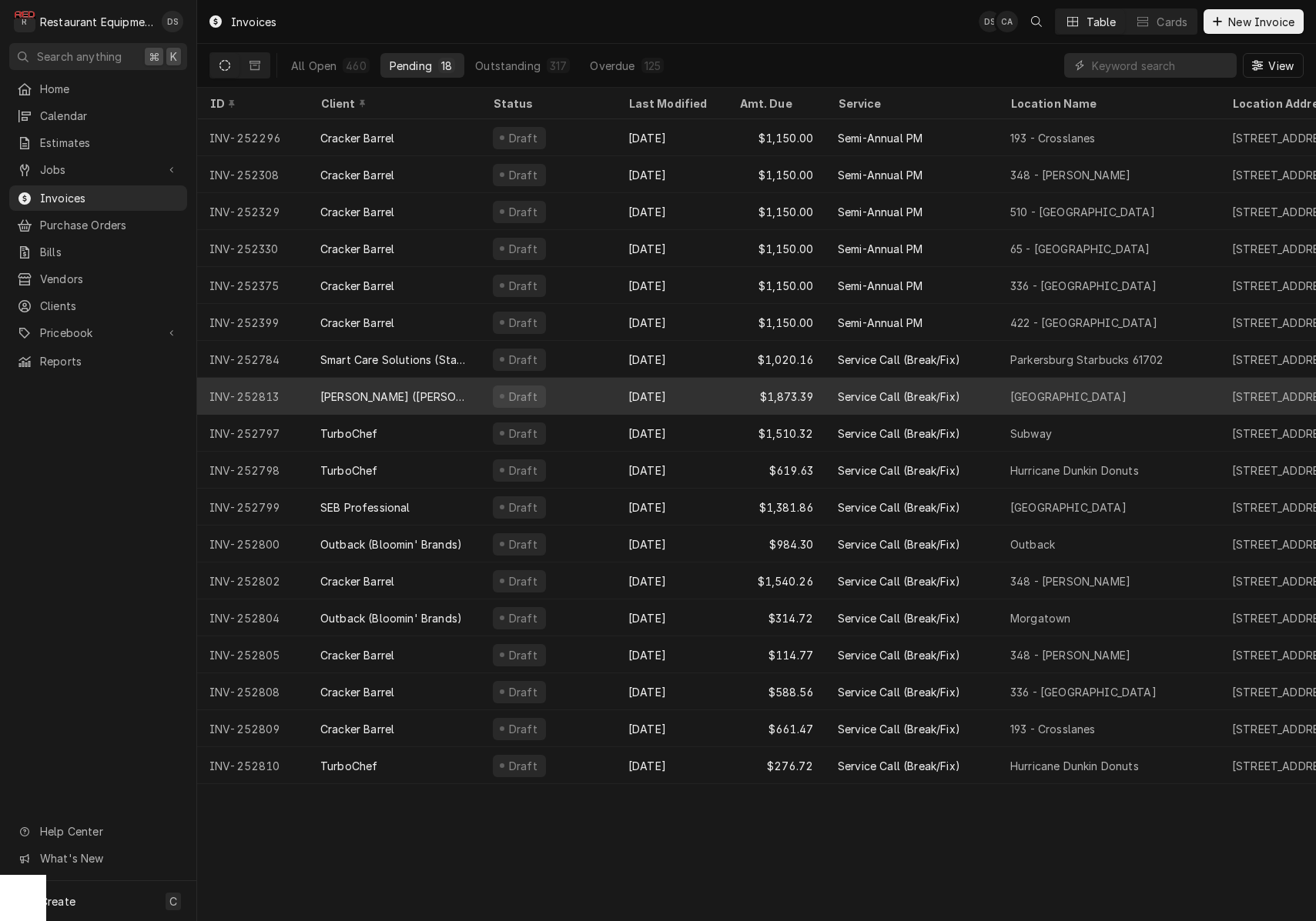
click at [590, 383] on div "Draft" at bounding box center [548, 395] width 136 height 37
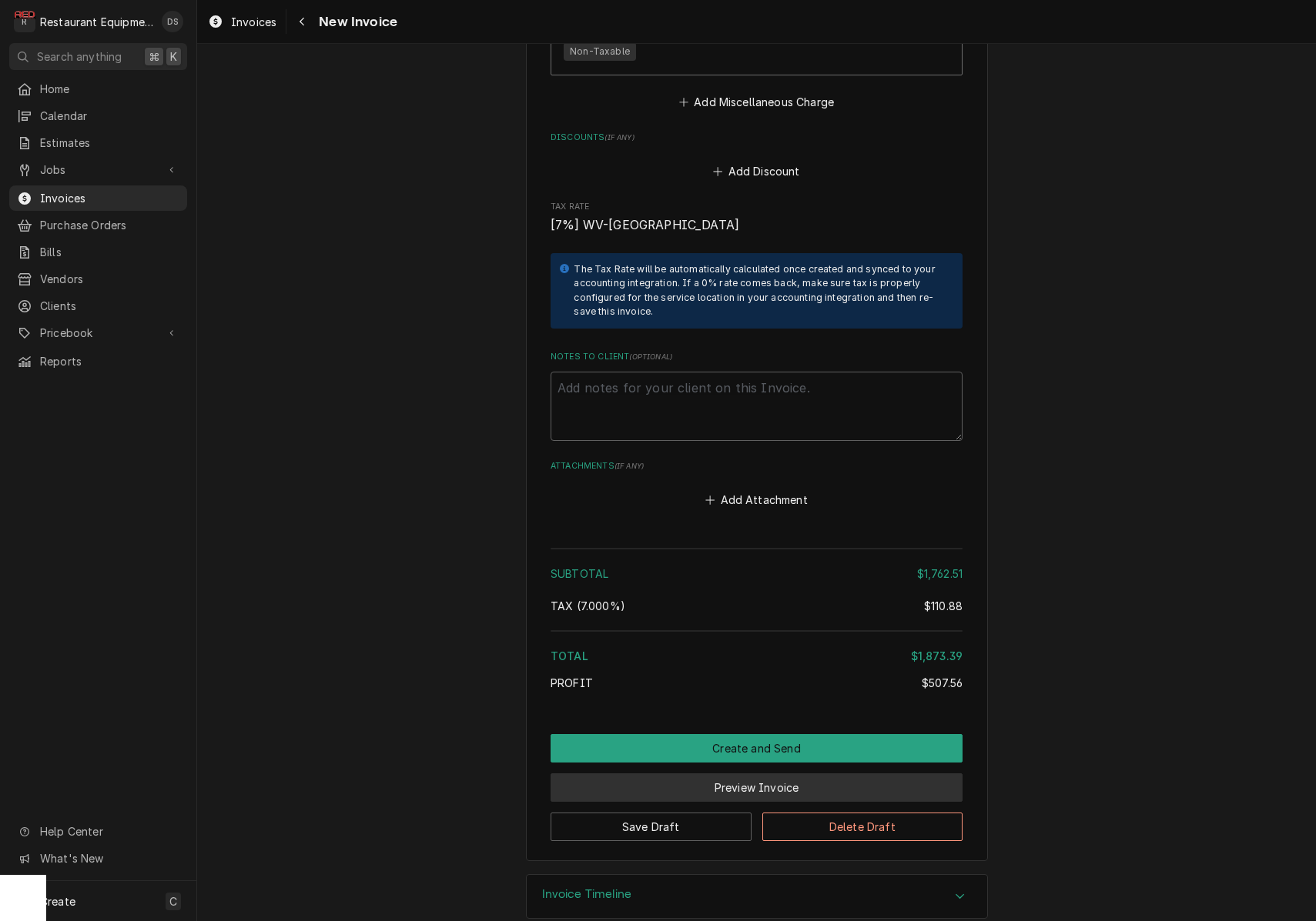
click at [762, 773] on button "Preview Invoice" at bounding box center [755, 787] width 411 height 28
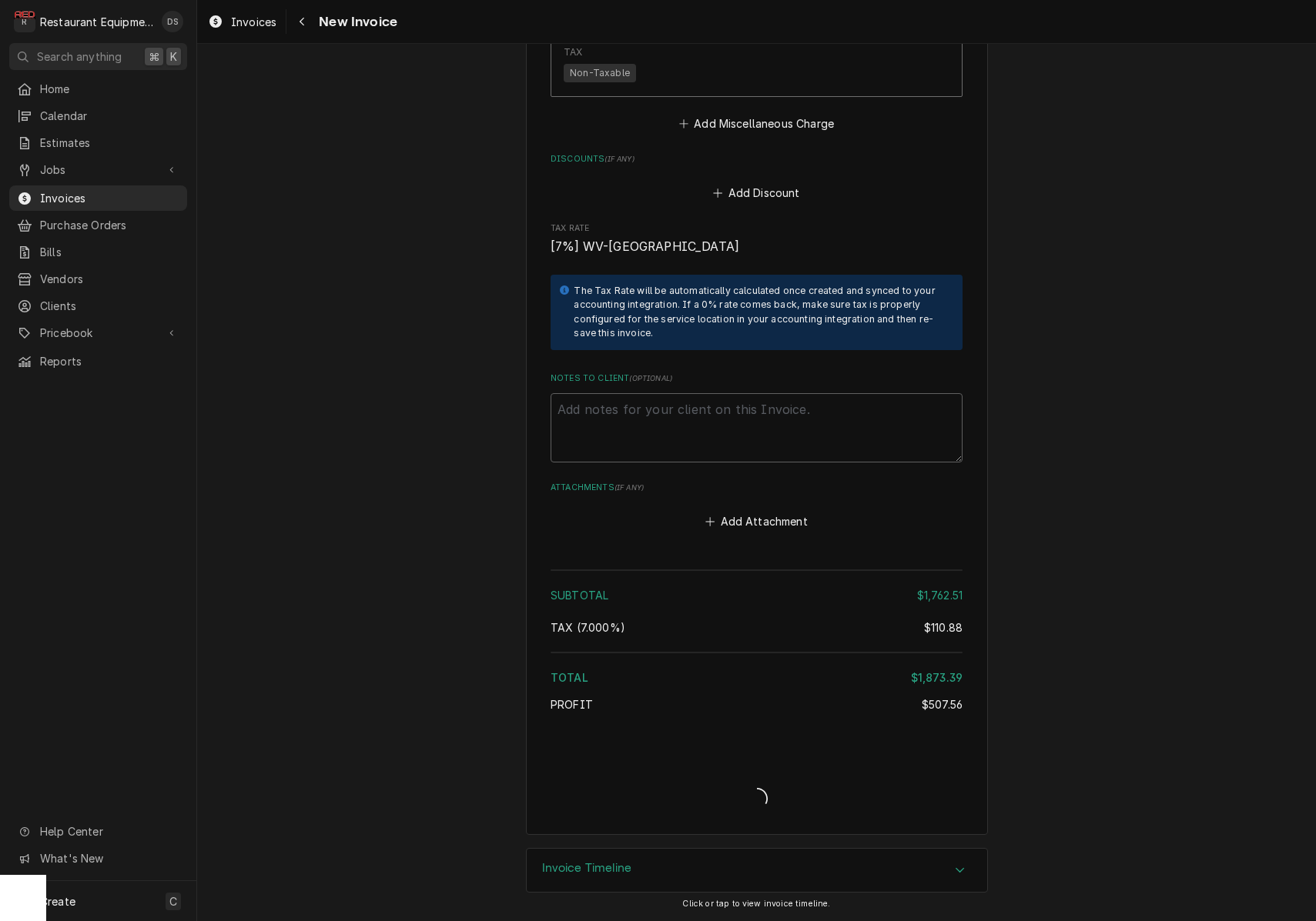
type textarea "x"
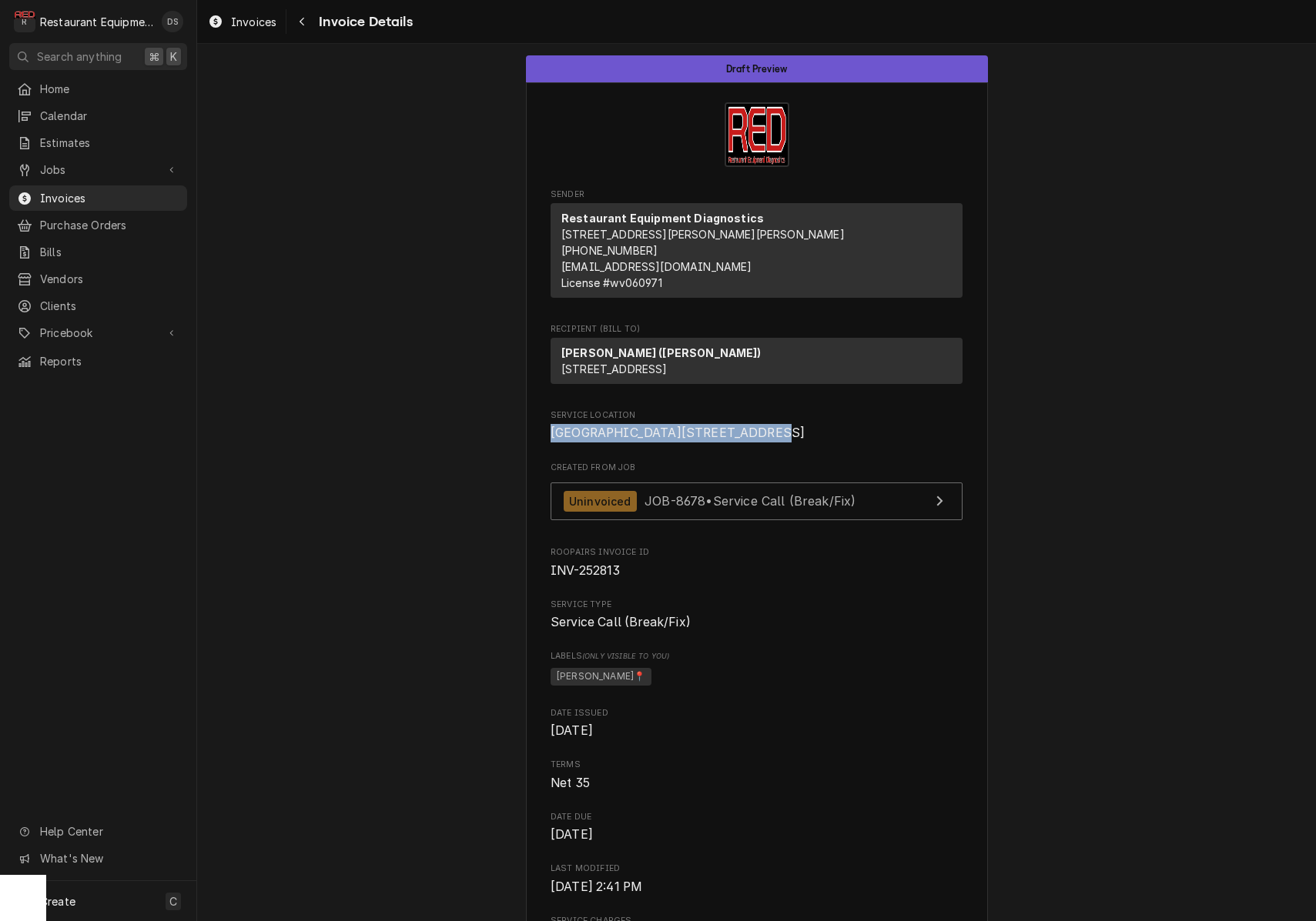
drag, startPoint x: 550, startPoint y: 462, endPoint x: 683, endPoint y: 481, distance: 134.4
click at [690, 442] on span "[GEOGRAPHIC_DATA][STREET_ADDRESS]" at bounding box center [755, 434] width 411 height 19
copy span "[GEOGRAPHIC_DATA][STREET_ADDRESS]"
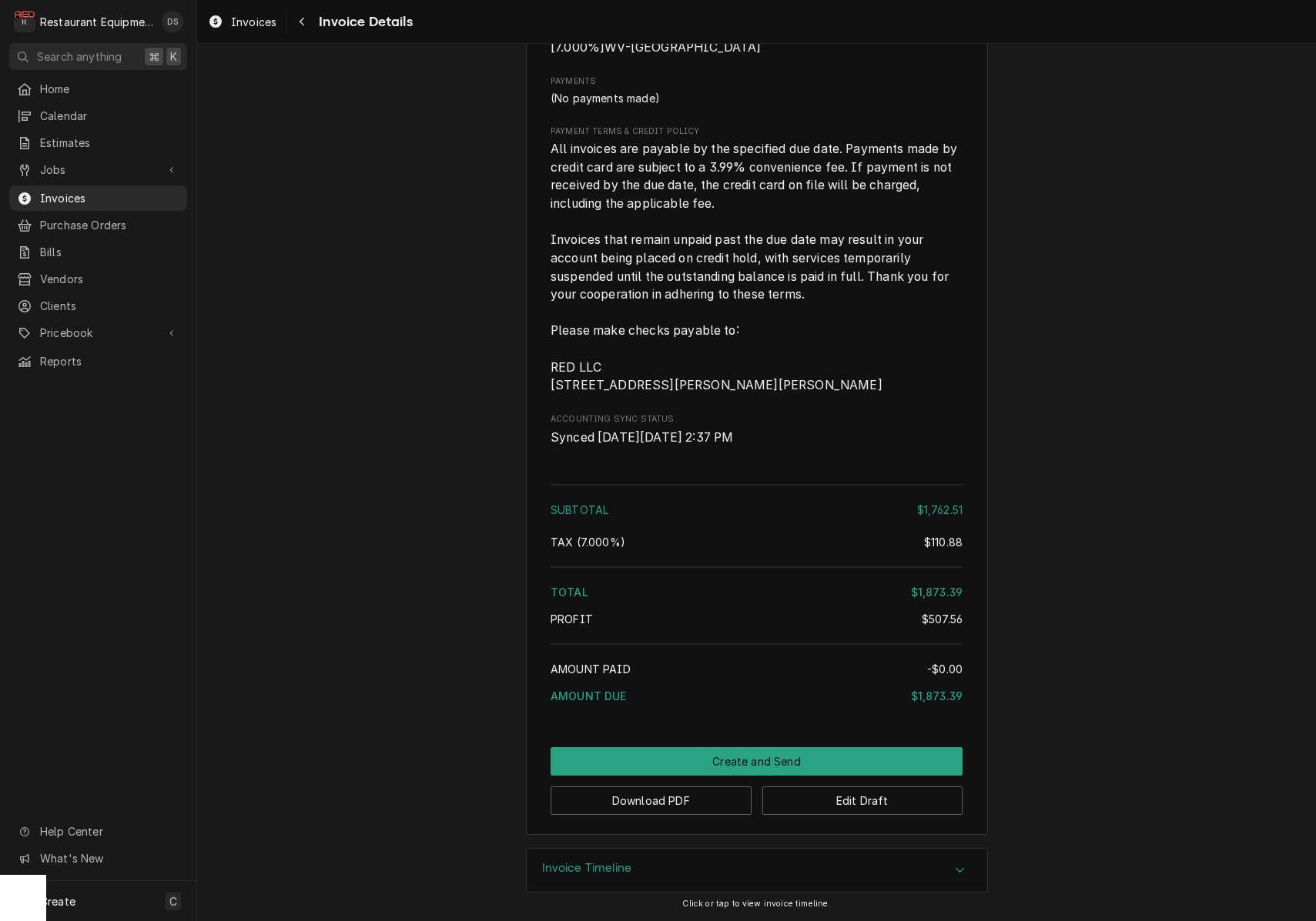
scroll to position [2557, 0]
click at [668, 803] on button "Download PDF" at bounding box center [651, 800] width 201 height 28
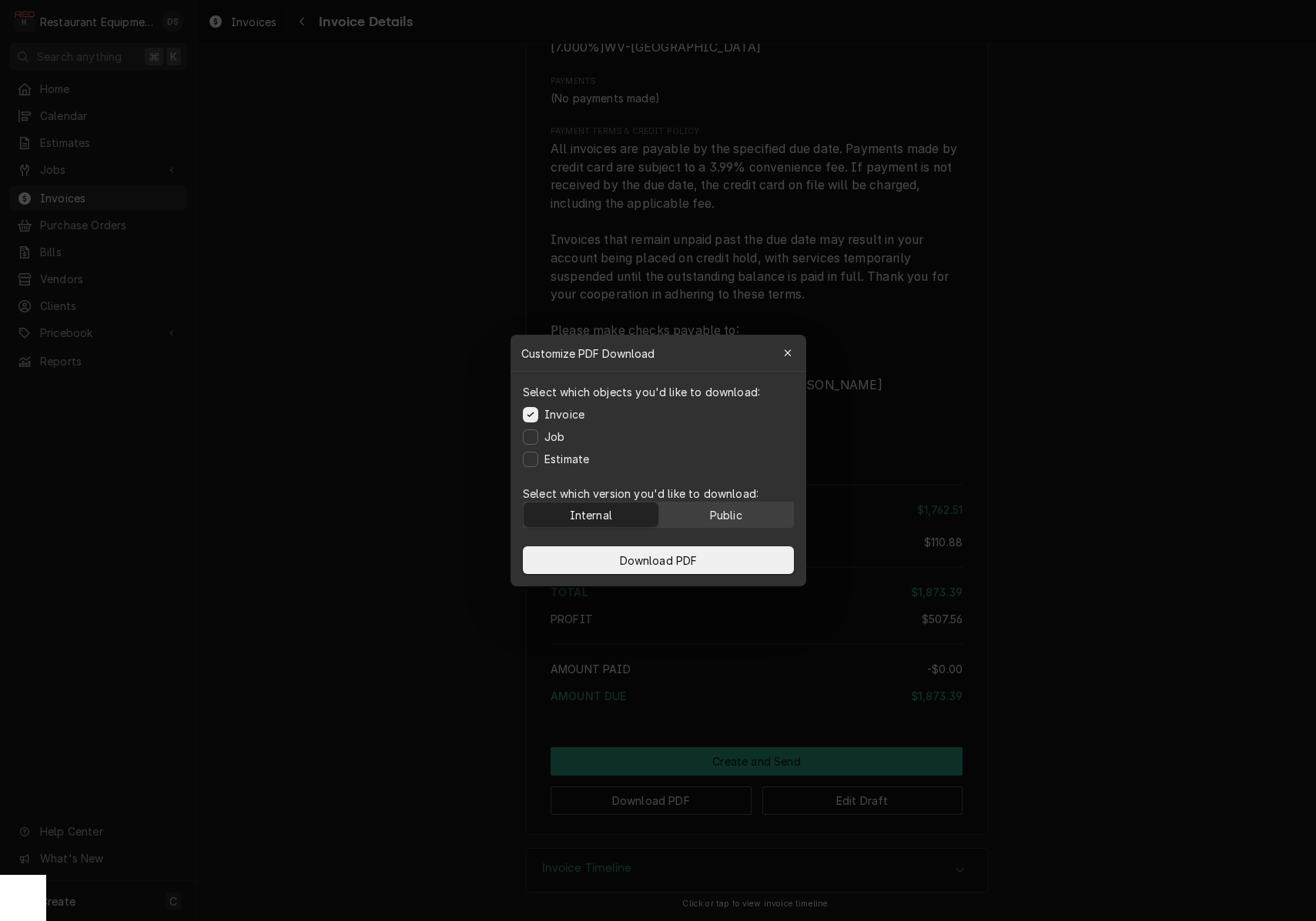
click at [730, 520] on div "Public" at bounding box center [725, 514] width 32 height 16
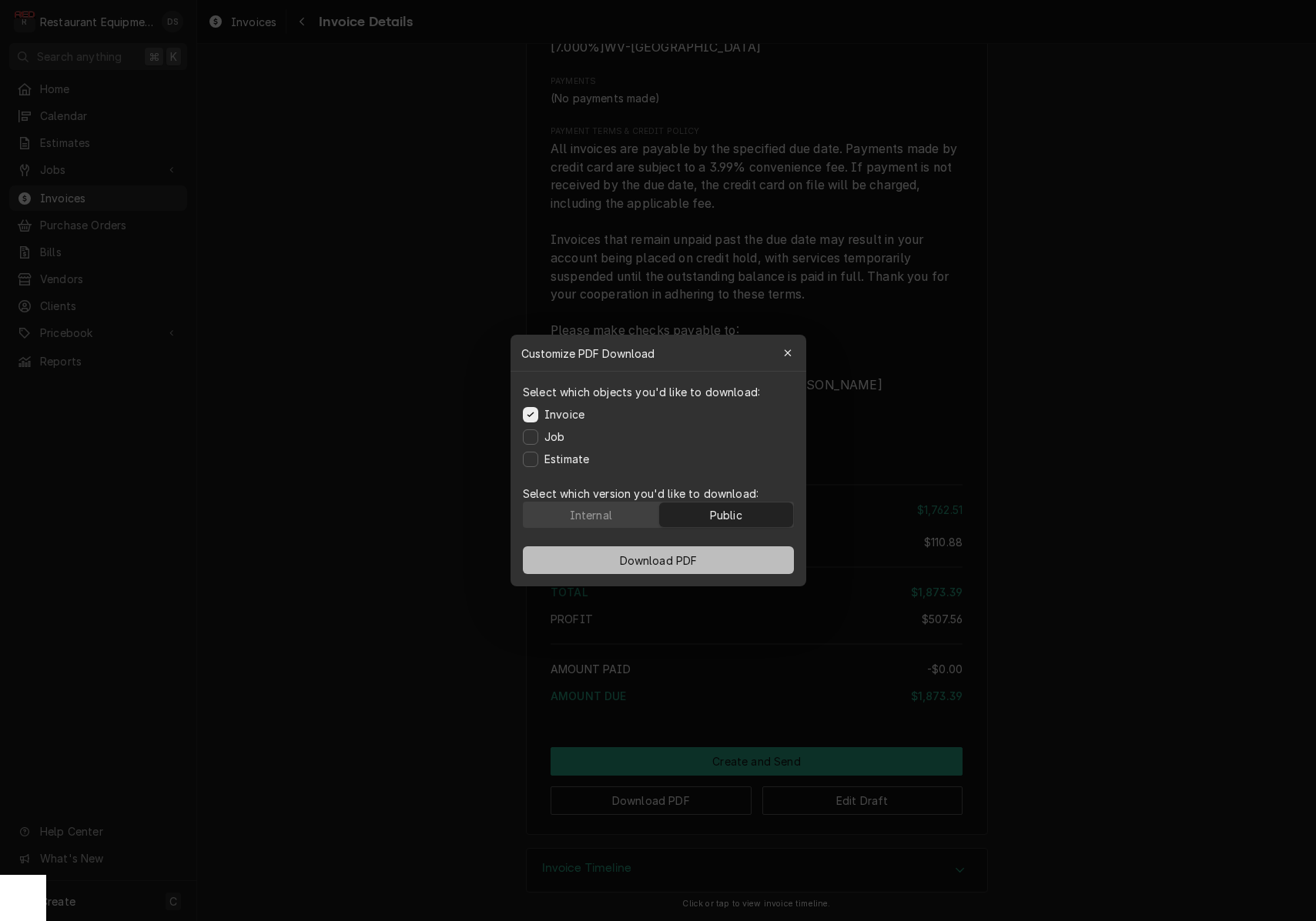
click at [725, 552] on button "Download PDF" at bounding box center [658, 560] width 271 height 28
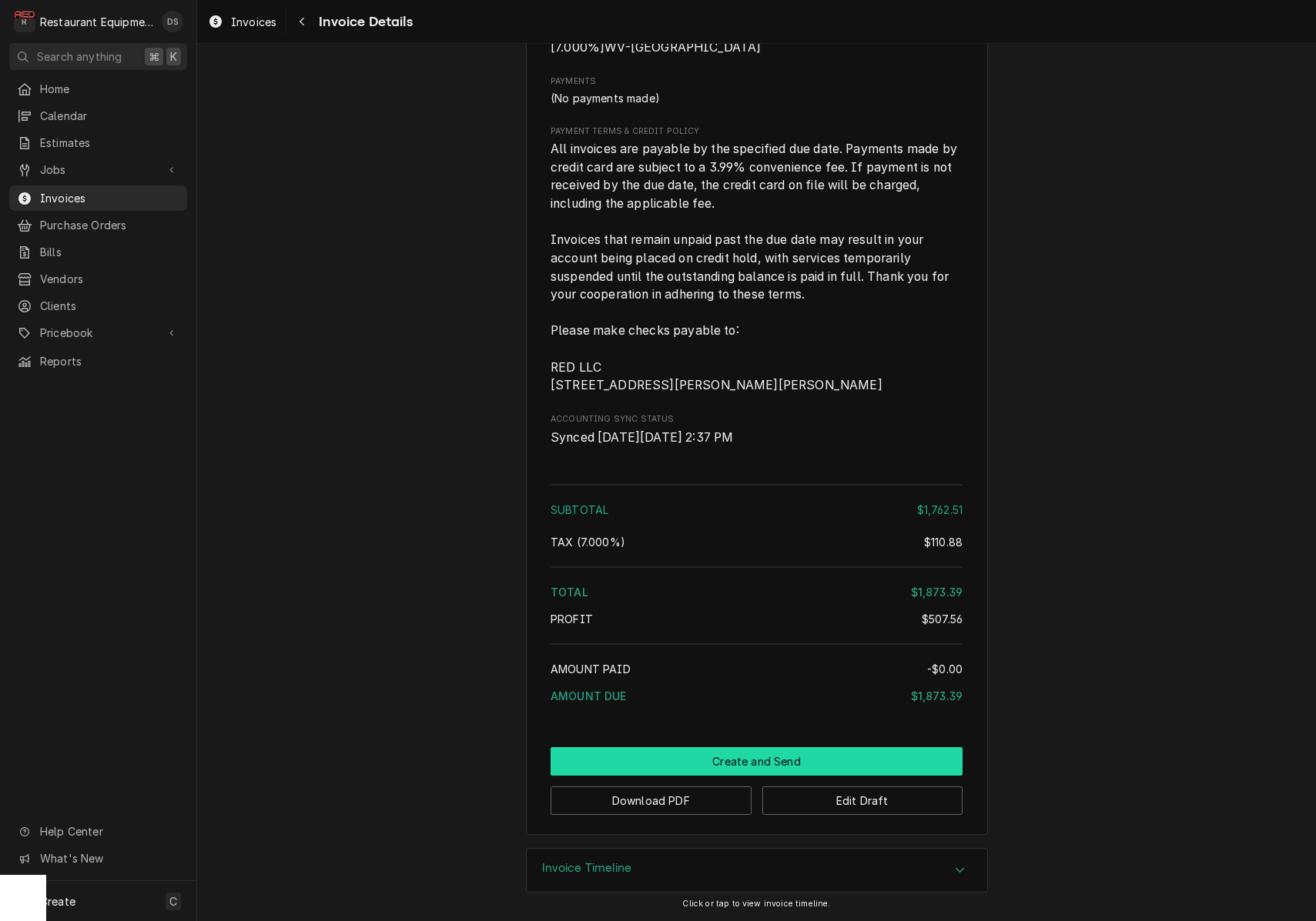
click at [785, 760] on button "Create and Send" at bounding box center [755, 762] width 411 height 28
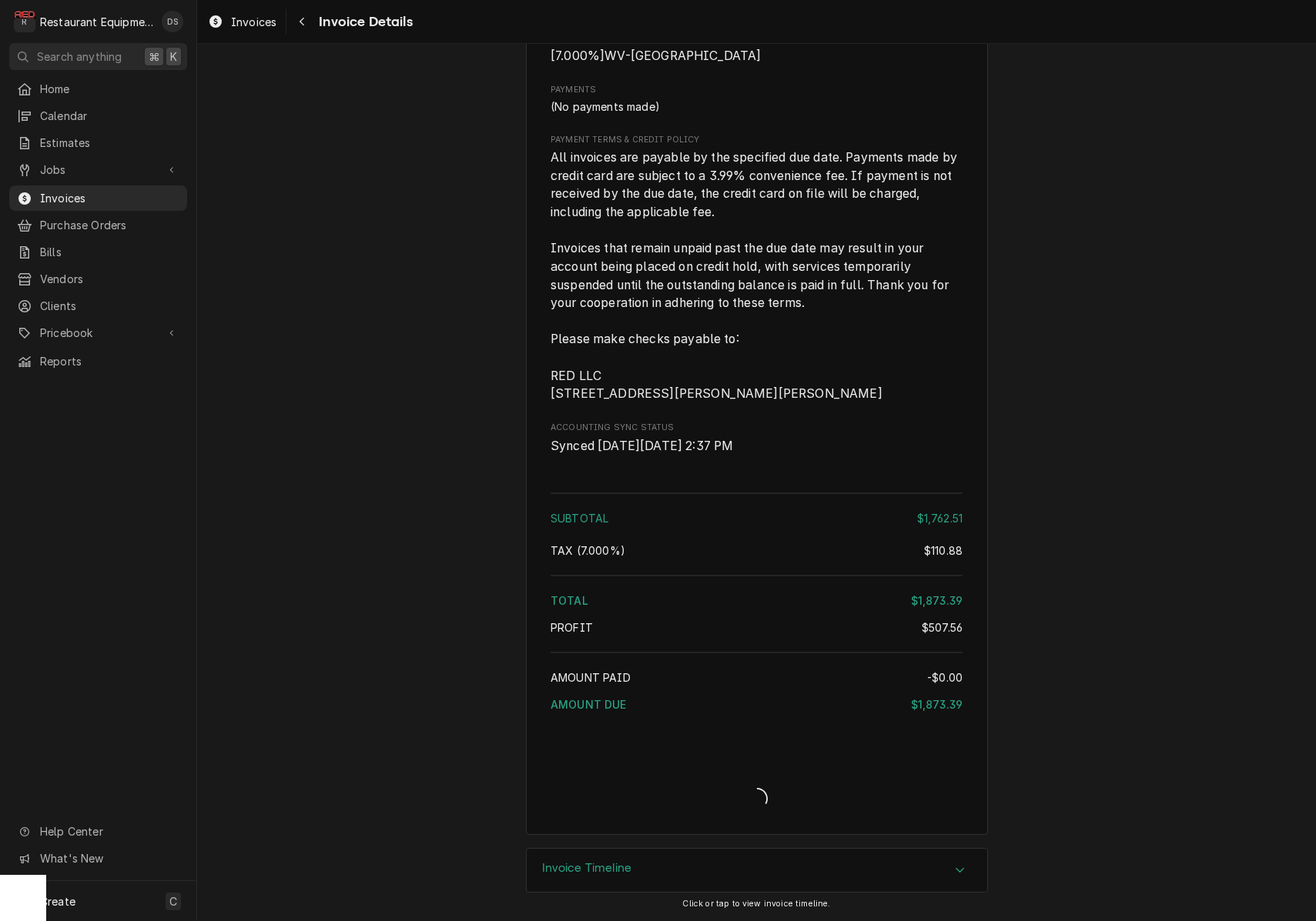
scroll to position [2548, 0]
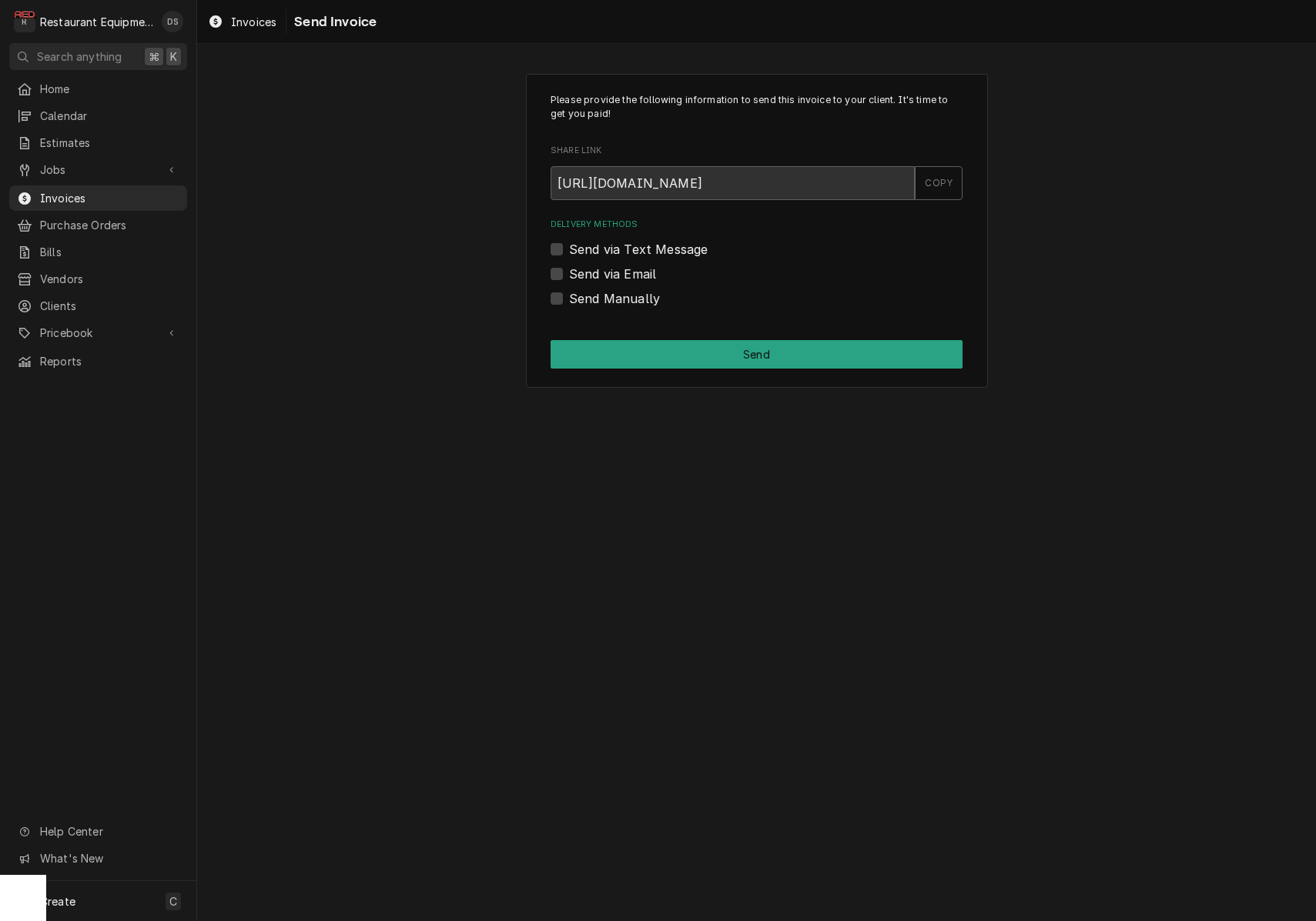
click at [546, 294] on div "Please provide the following information to send this invoice to your client. I…" at bounding box center [756, 231] width 462 height 315
click at [569, 294] on label "Send Manually" at bounding box center [614, 299] width 91 height 19
click at [569, 294] on input "Send Manually" at bounding box center [774, 306] width 411 height 34
checkbox input "true"
click at [704, 359] on button "Send" at bounding box center [755, 354] width 411 height 28
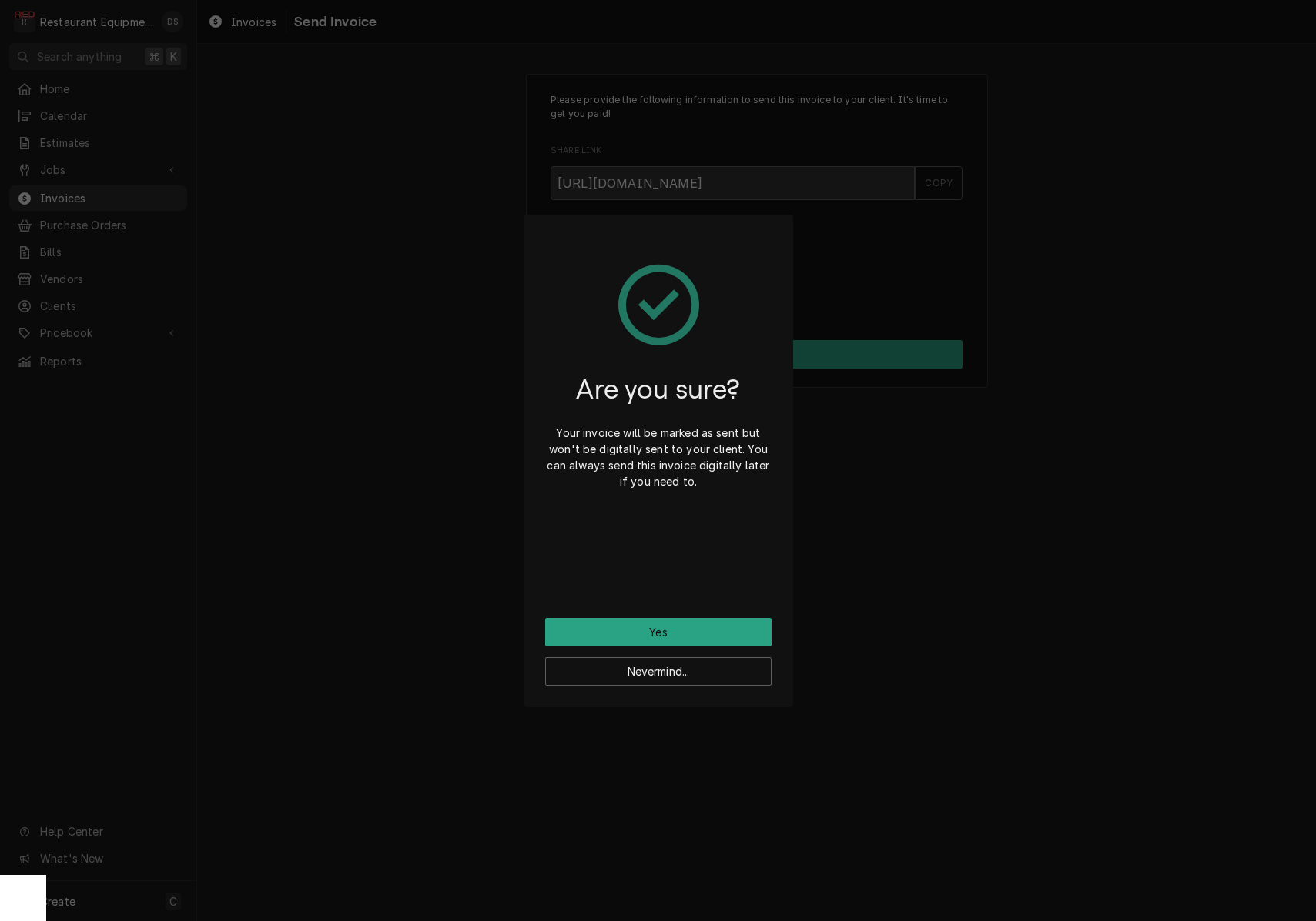
click at [701, 633] on button "Yes" at bounding box center [658, 632] width 226 height 28
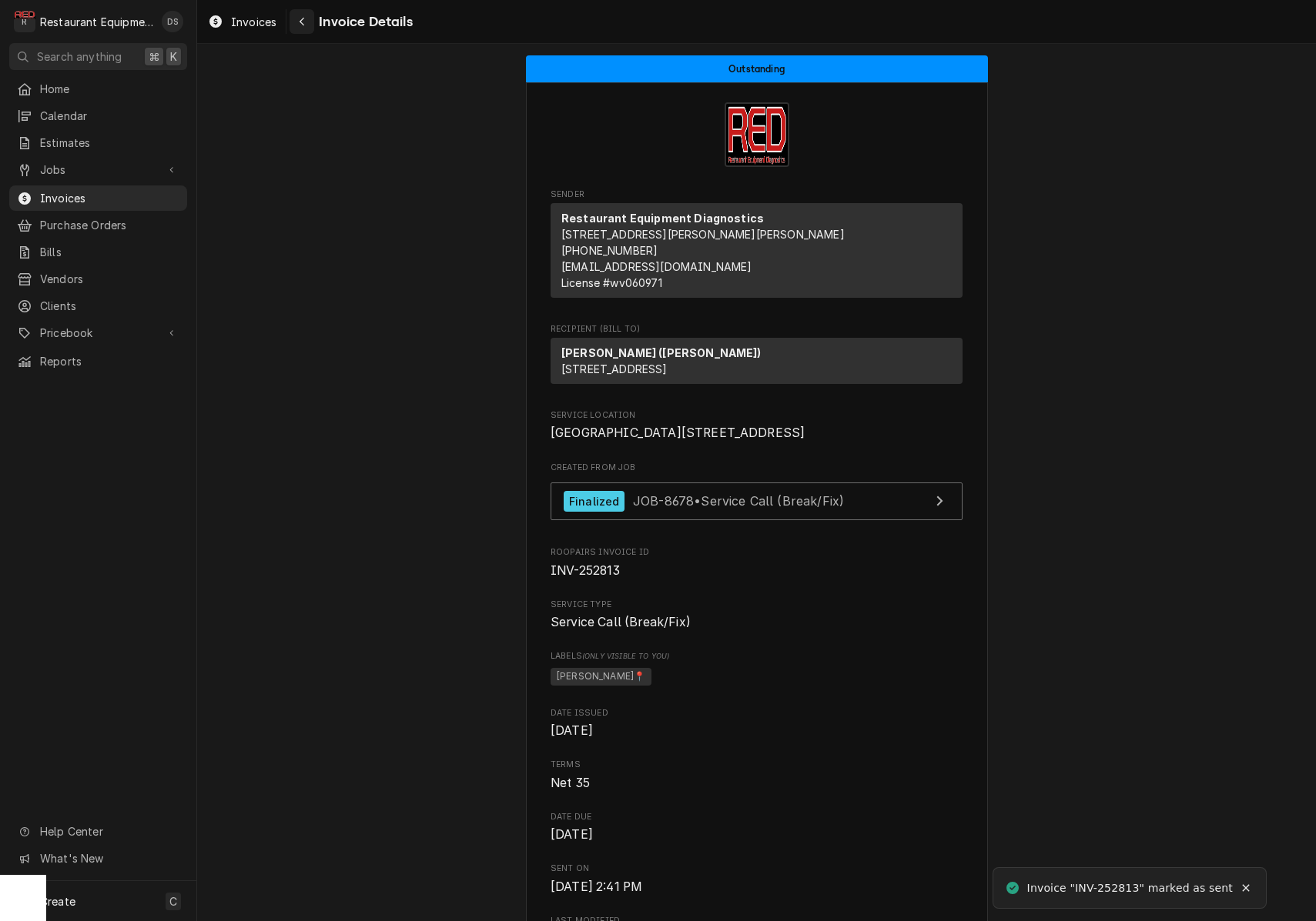
click at [297, 23] on div "Navigate back" at bounding box center [302, 22] width 15 height 15
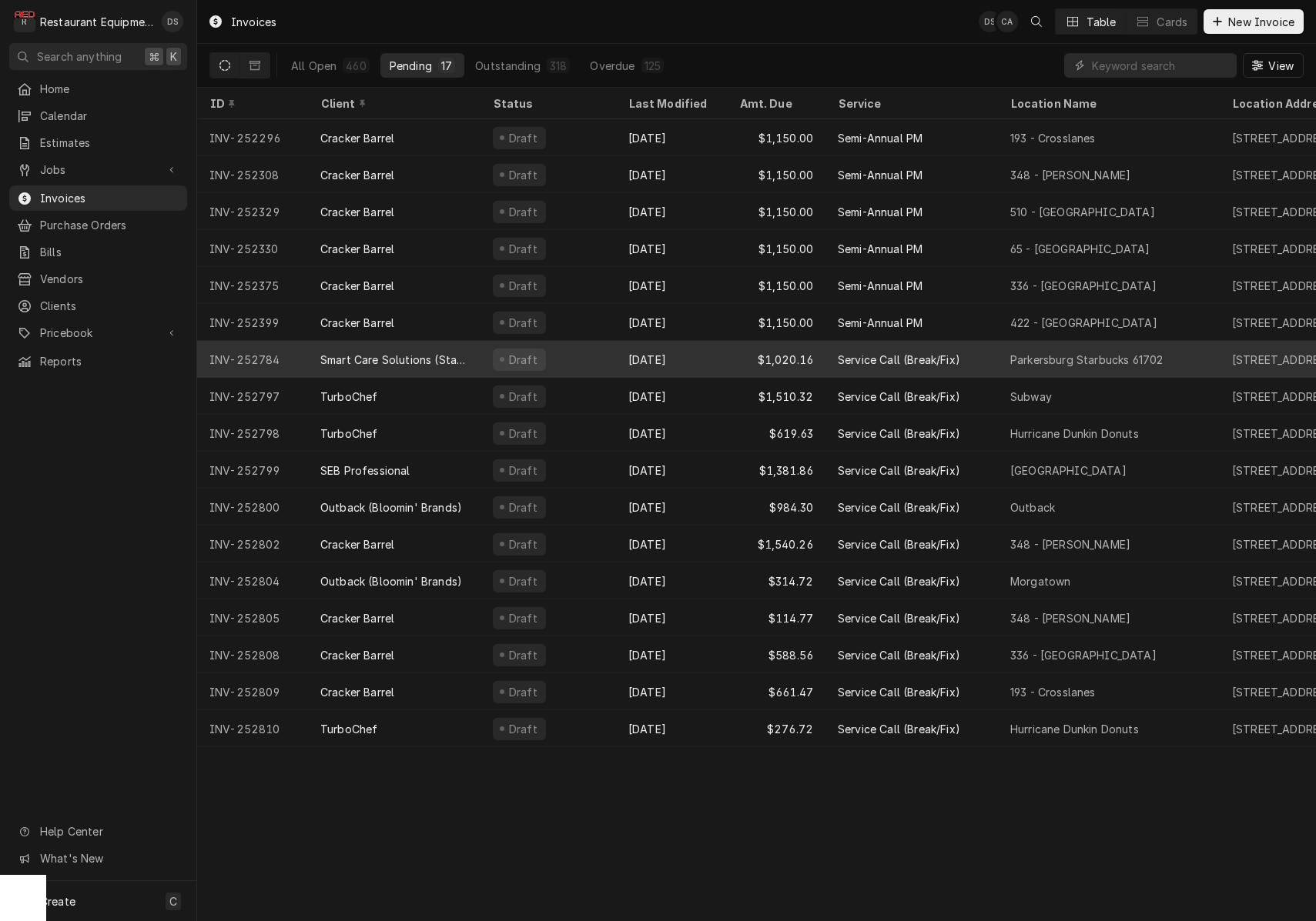
click at [628, 356] on div "Sep 15" at bounding box center [671, 359] width 111 height 37
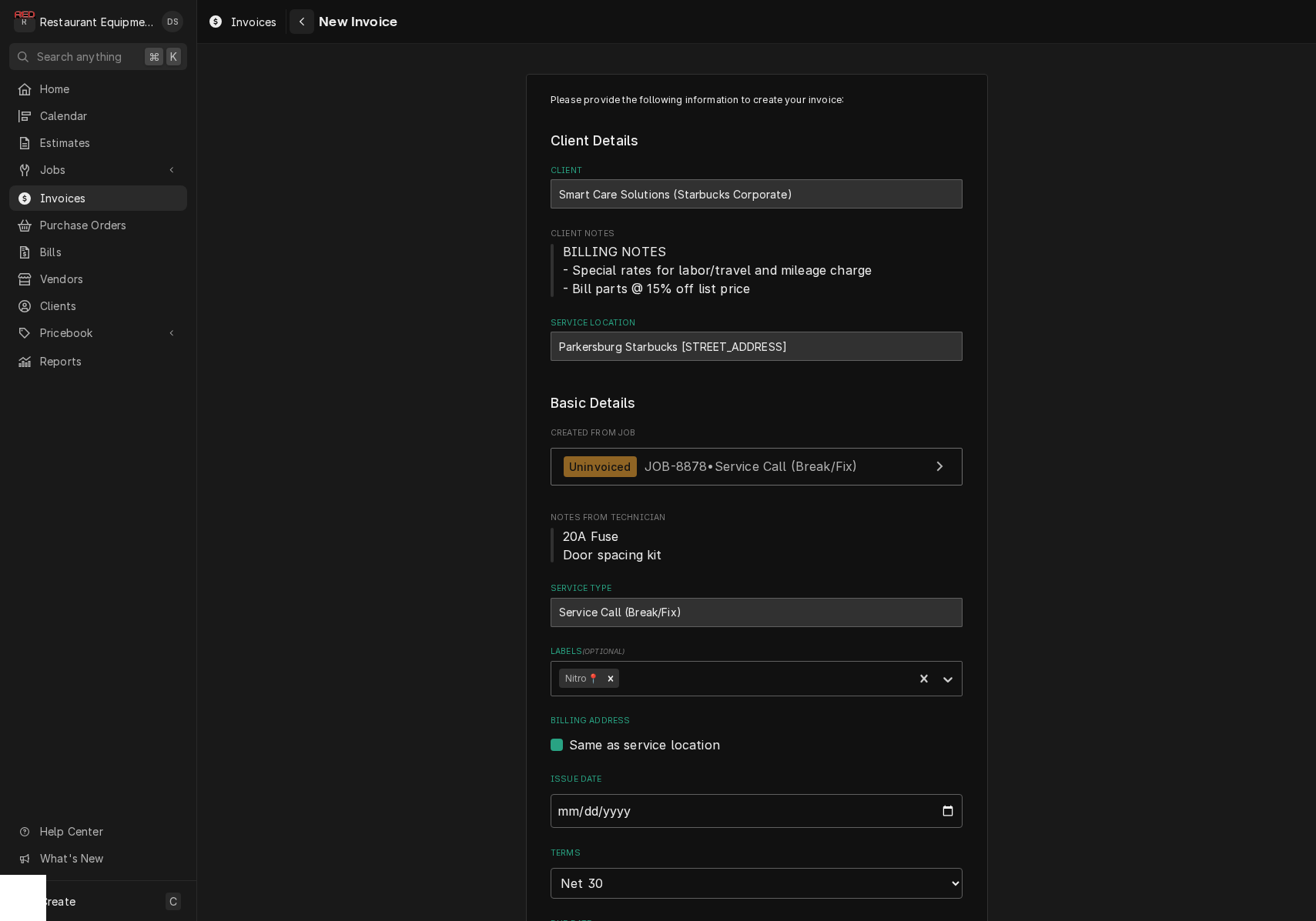
click at [307, 22] on div "Navigate back" at bounding box center [302, 22] width 15 height 15
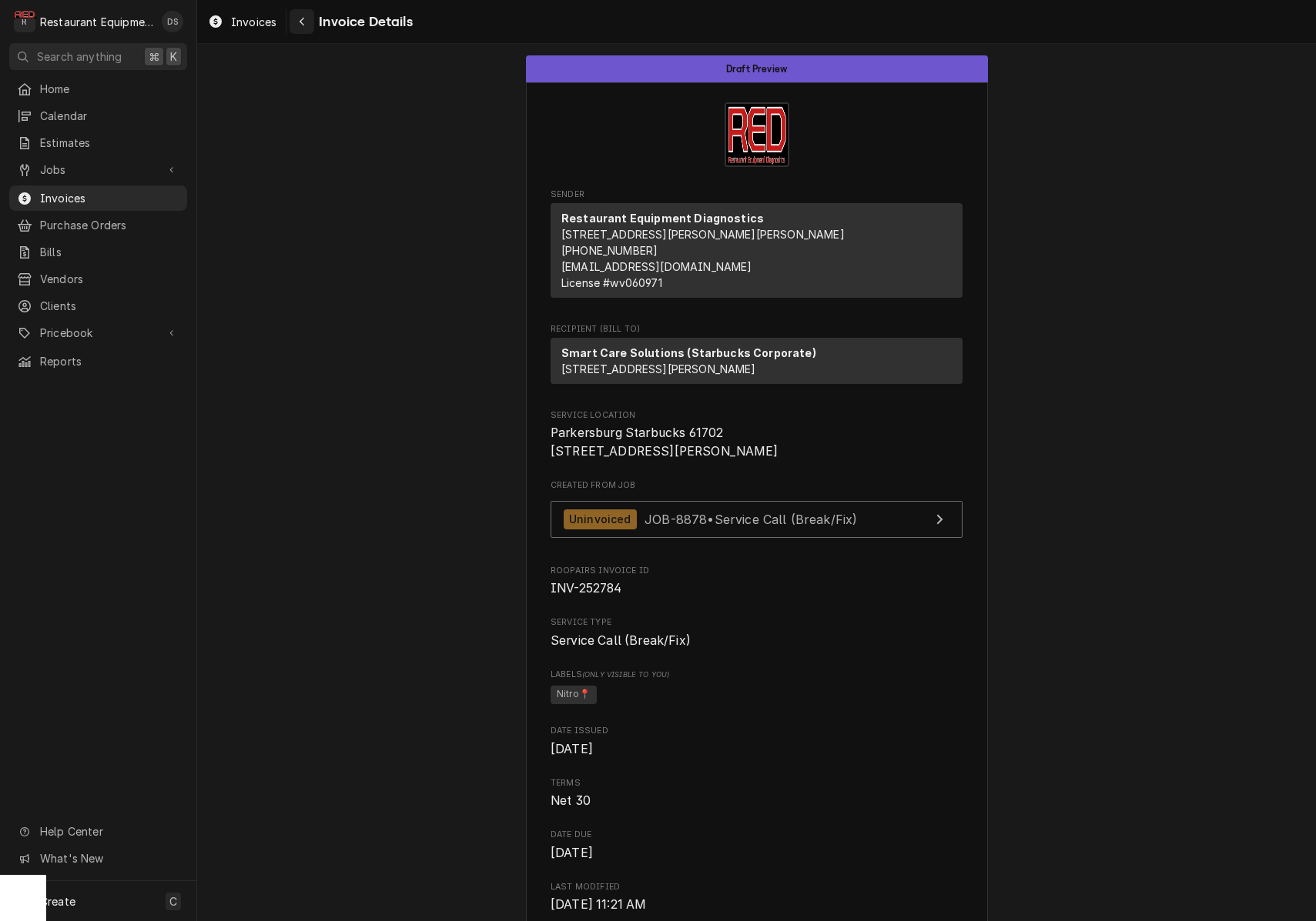
click at [304, 22] on icon "Navigate back" at bounding box center [302, 21] width 7 height 10
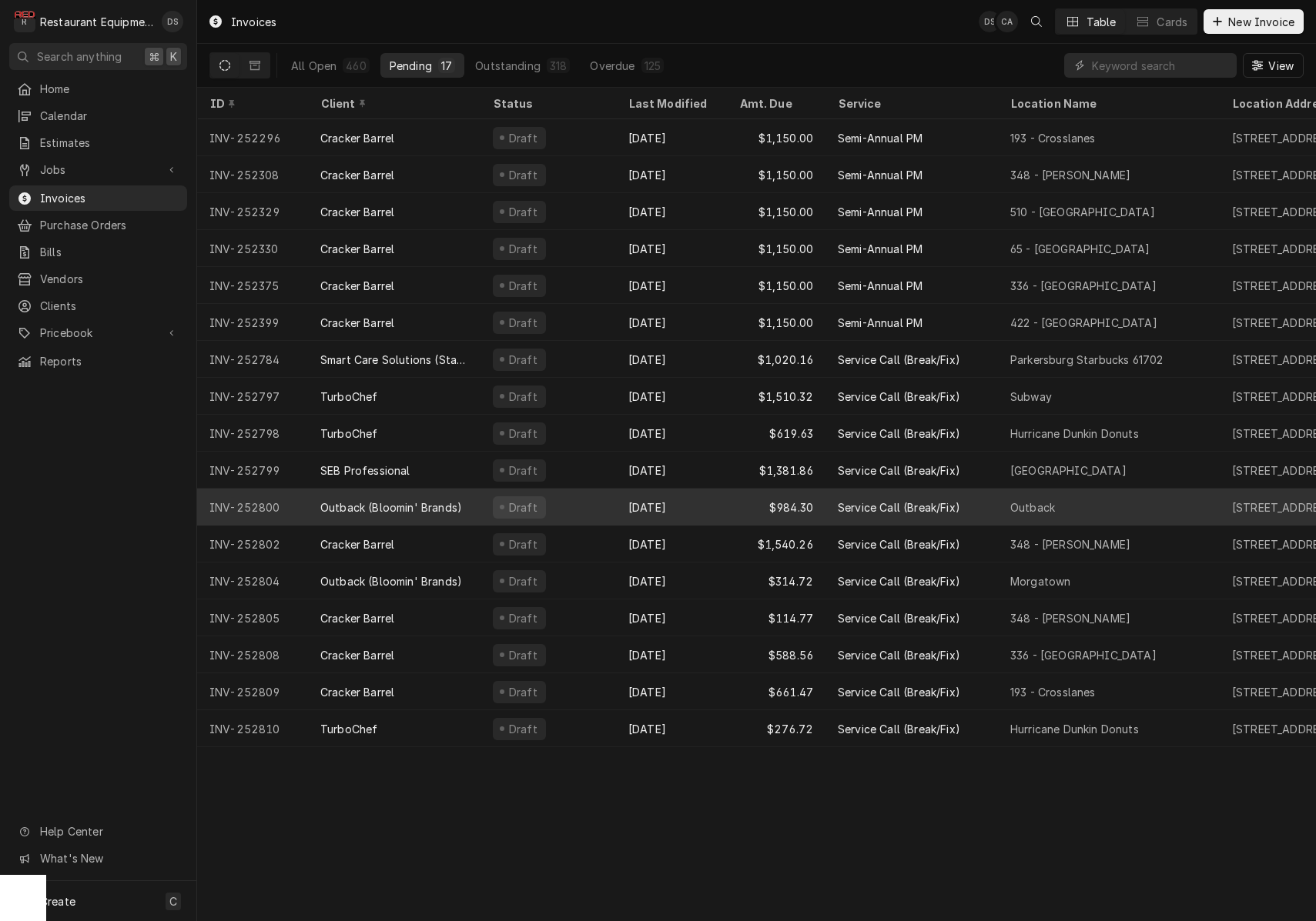
click at [575, 506] on div "Draft" at bounding box center [548, 507] width 136 height 37
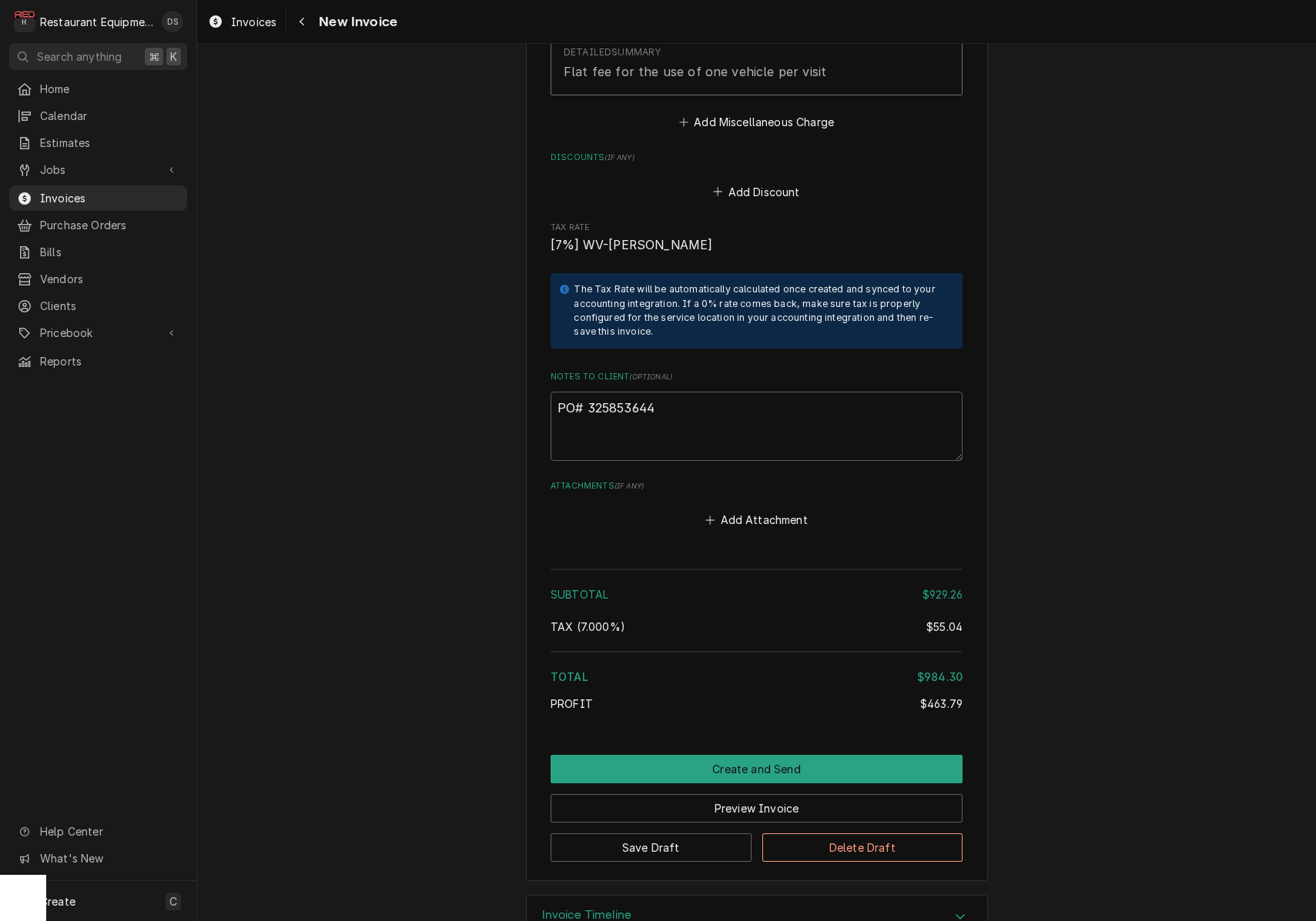
scroll to position [4024, 0]
drag, startPoint x: 678, startPoint y: 364, endPoint x: 591, endPoint y: 366, distance: 87.0
click at [583, 393] on textarea "PO# 325853644" at bounding box center [755, 427] width 411 height 69
click at [302, 29] on button "Navigate back" at bounding box center [302, 22] width 24 height 24
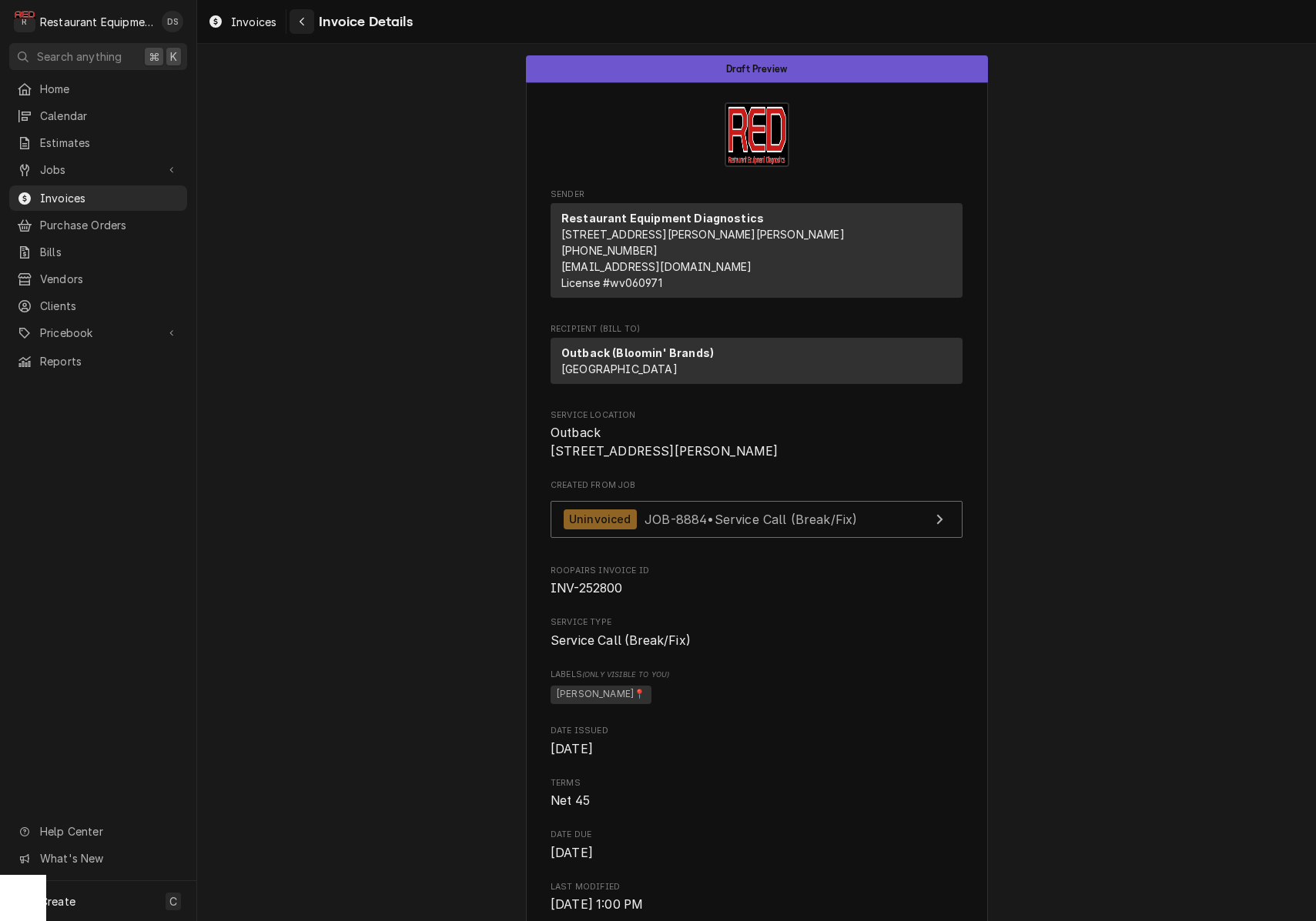
click at [298, 20] on div "Navigate back" at bounding box center [302, 22] width 15 height 15
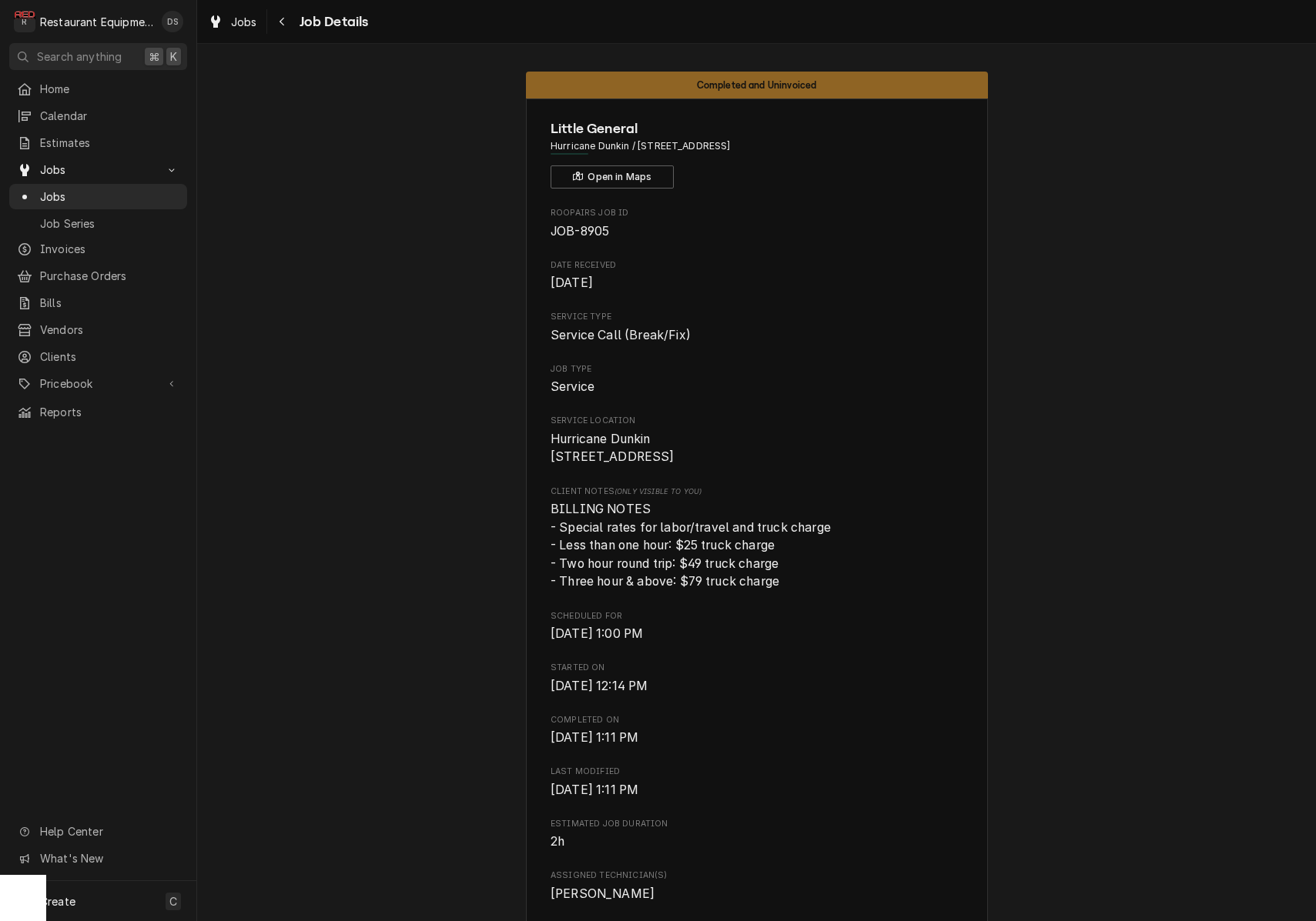
scroll to position [1981, 0]
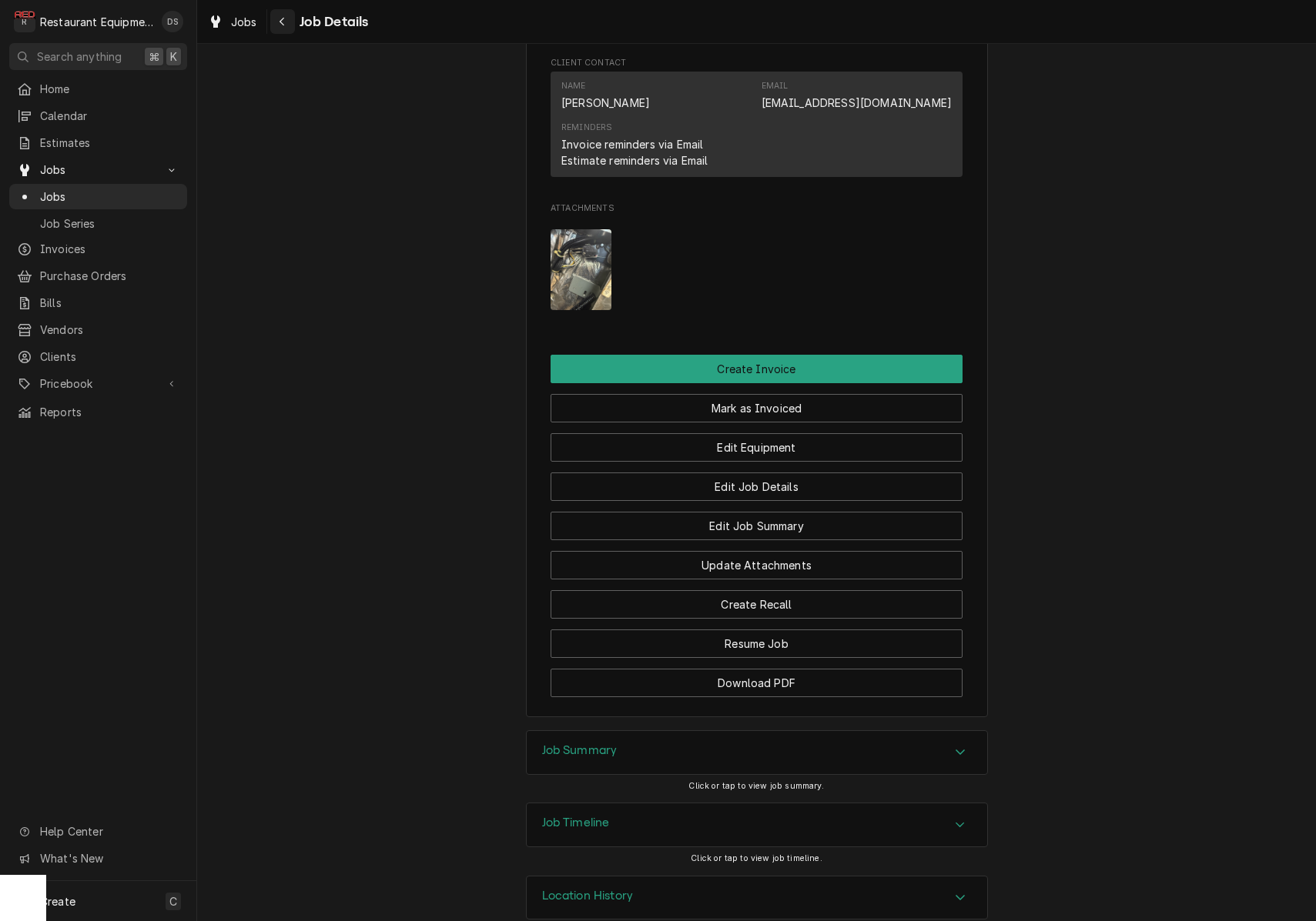
click at [287, 25] on div "Navigate back" at bounding box center [282, 22] width 15 height 15
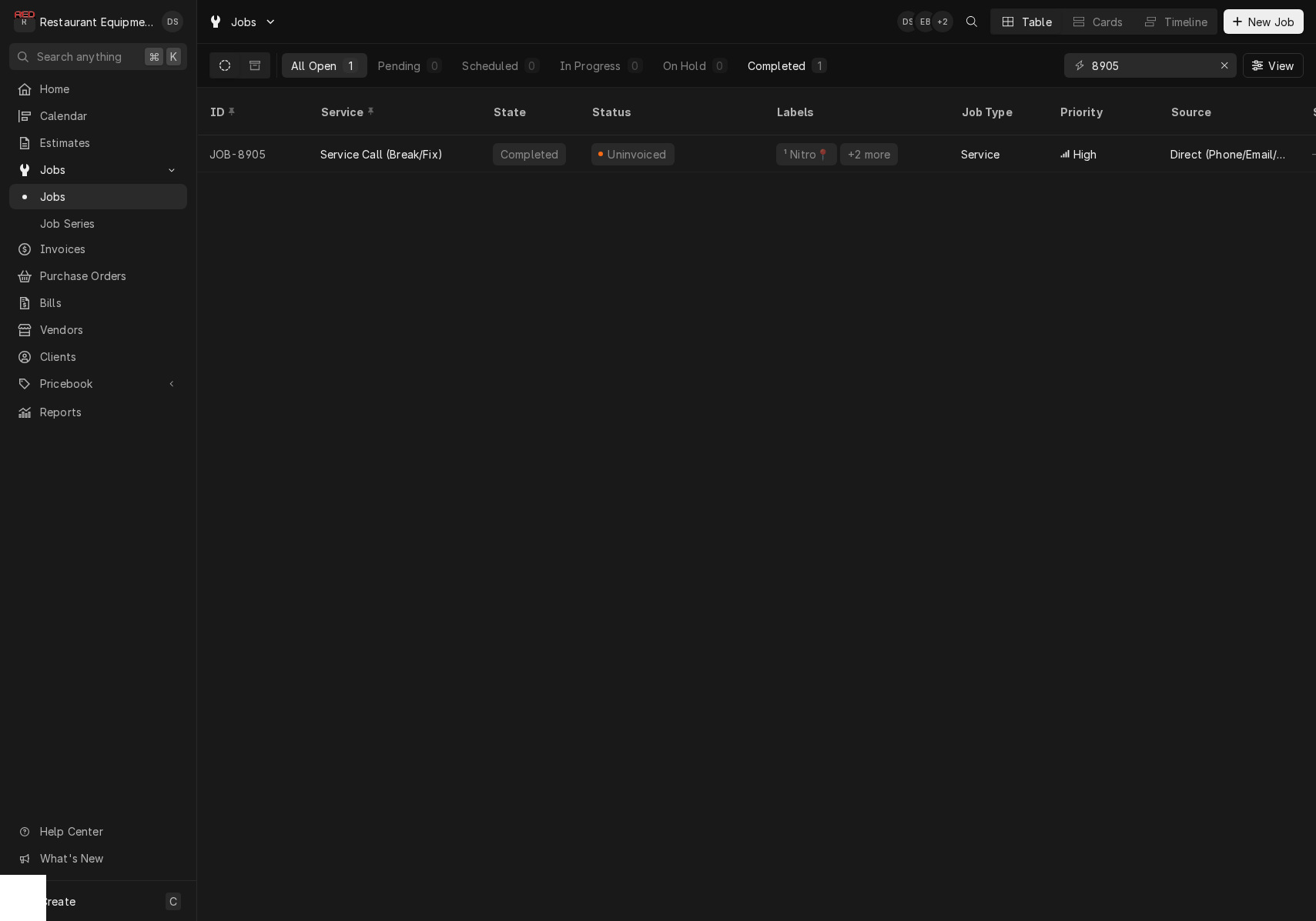
click at [800, 66] on div "Completed" at bounding box center [777, 66] width 58 height 16
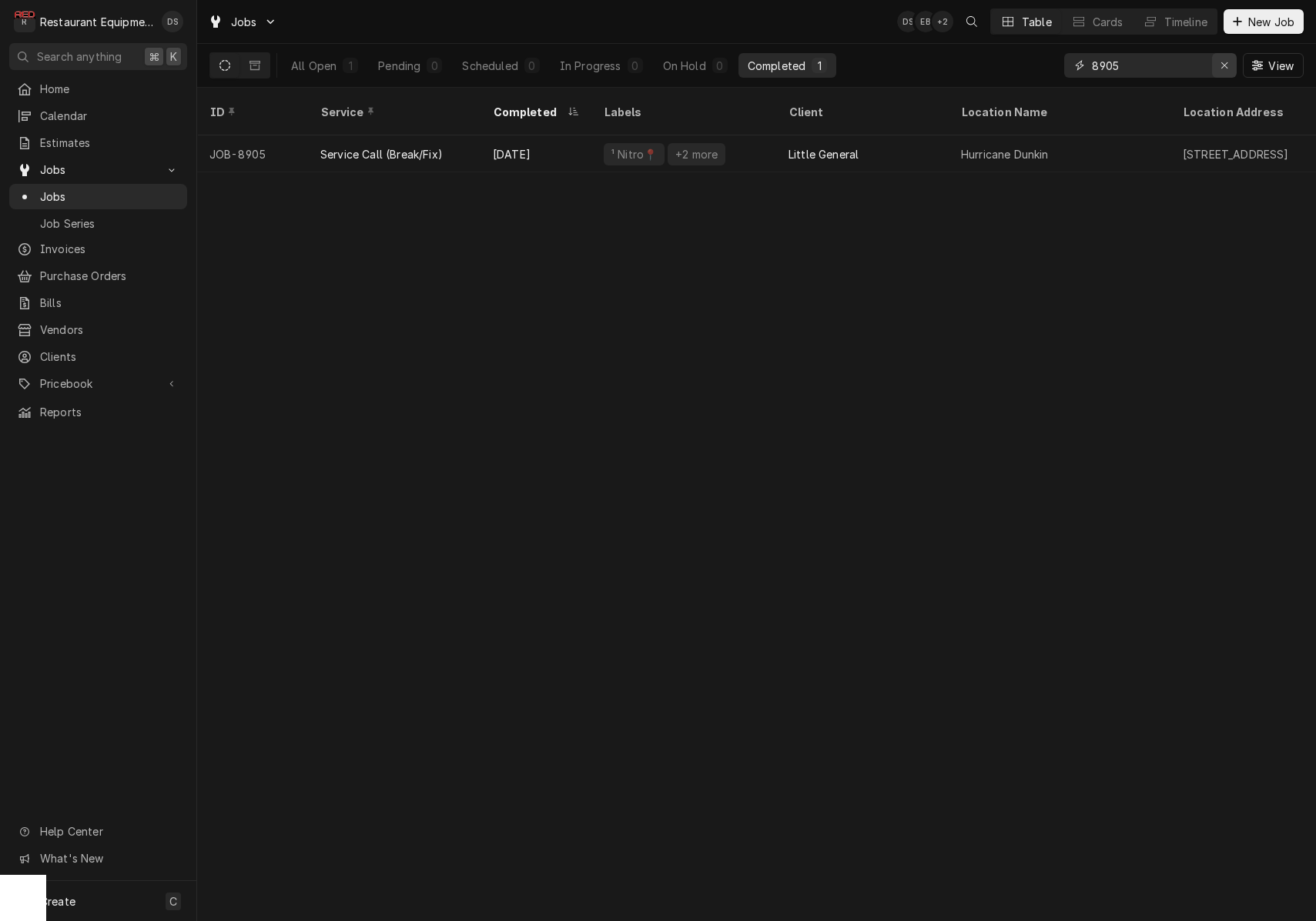
click at [1221, 68] on icon "Erase input" at bounding box center [1224, 65] width 8 height 10
